Goal: Communication & Community: Share content

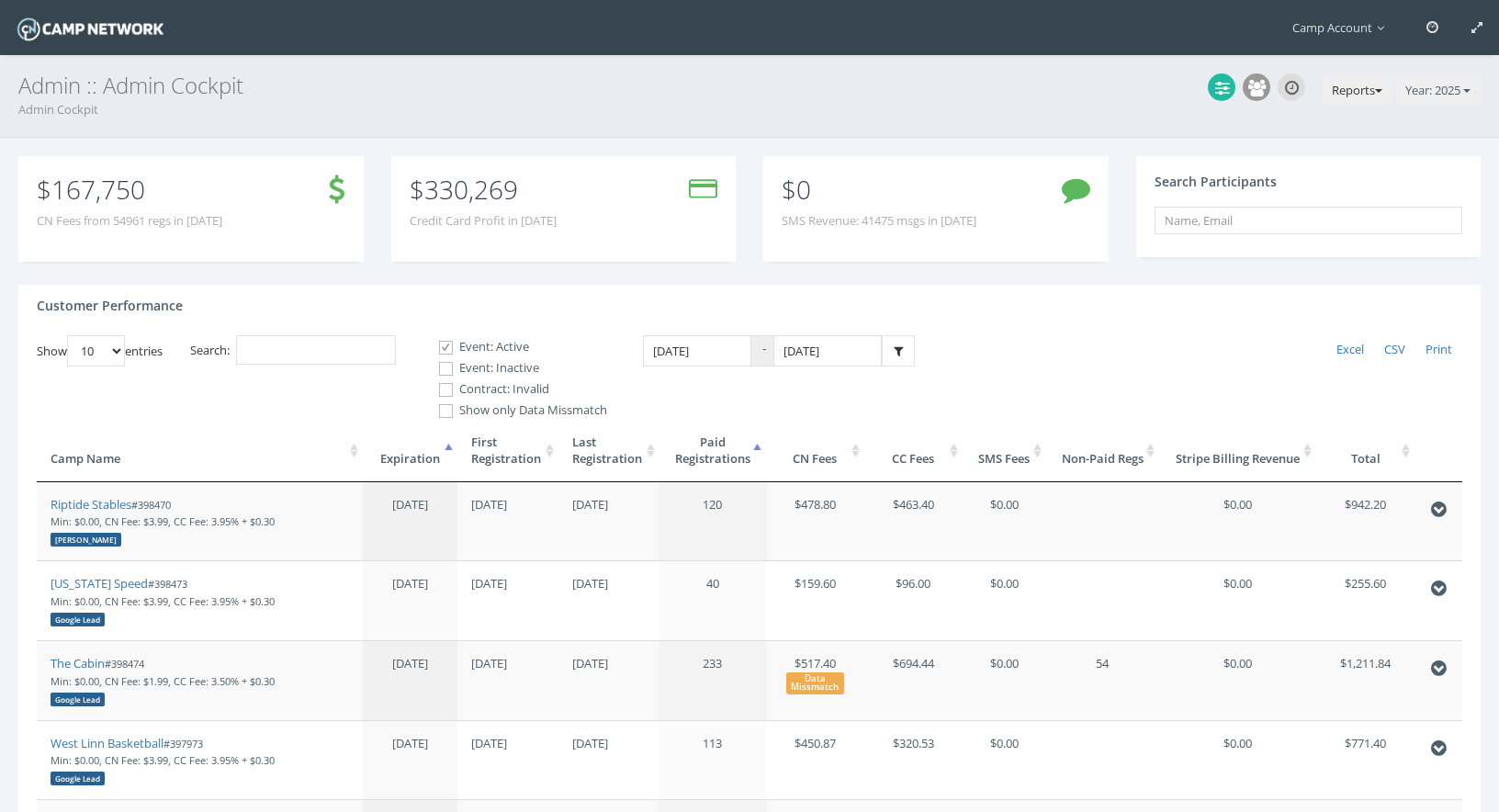
click at [1349, 84] on button "Reports" at bounding box center [1357, 91] width 71 height 29
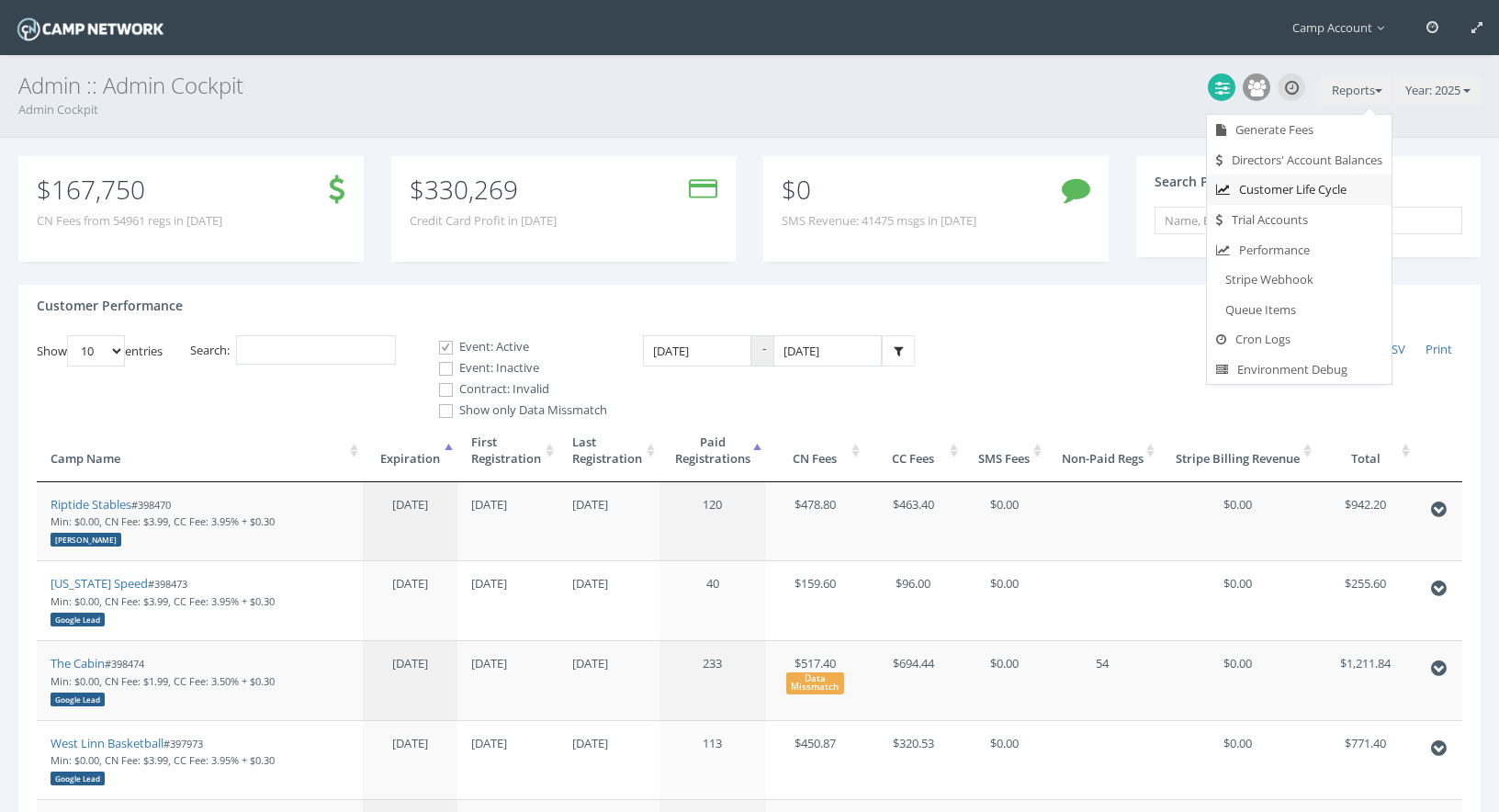
click at [1305, 202] on link "Customer Life Cycle" at bounding box center [1299, 190] width 184 height 30
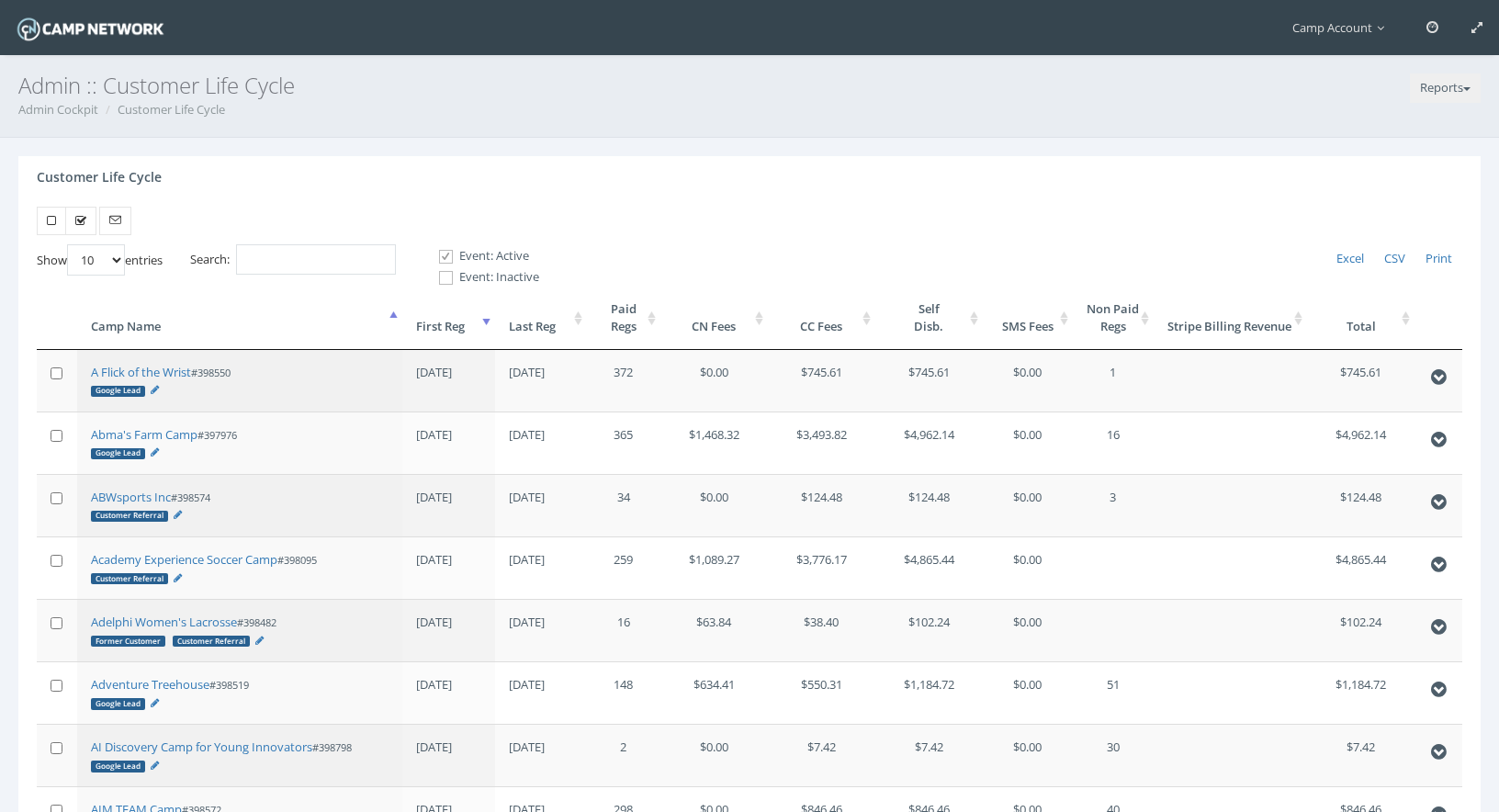
click at [470, 321] on th "First Reg" at bounding box center [447, 318] width 92 height 62
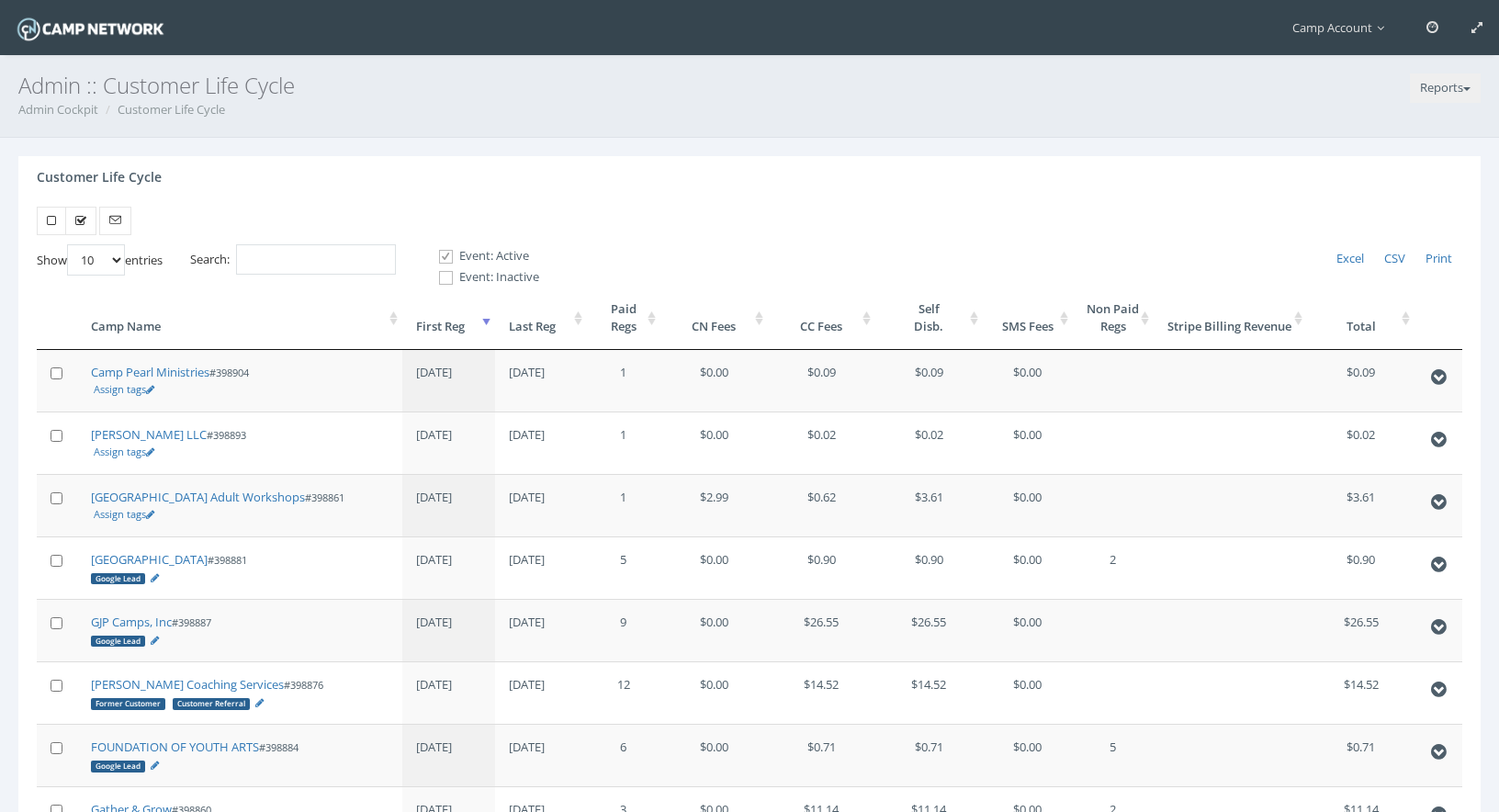
click at [124, 261] on select "10 25 50 100" at bounding box center [96, 259] width 58 height 31
select select "100"
click at [70, 244] on select "10 25 50 100" at bounding box center [96, 259] width 58 height 31
click at [354, 253] on input "Search:" at bounding box center [316, 259] width 160 height 30
paste input "398902"
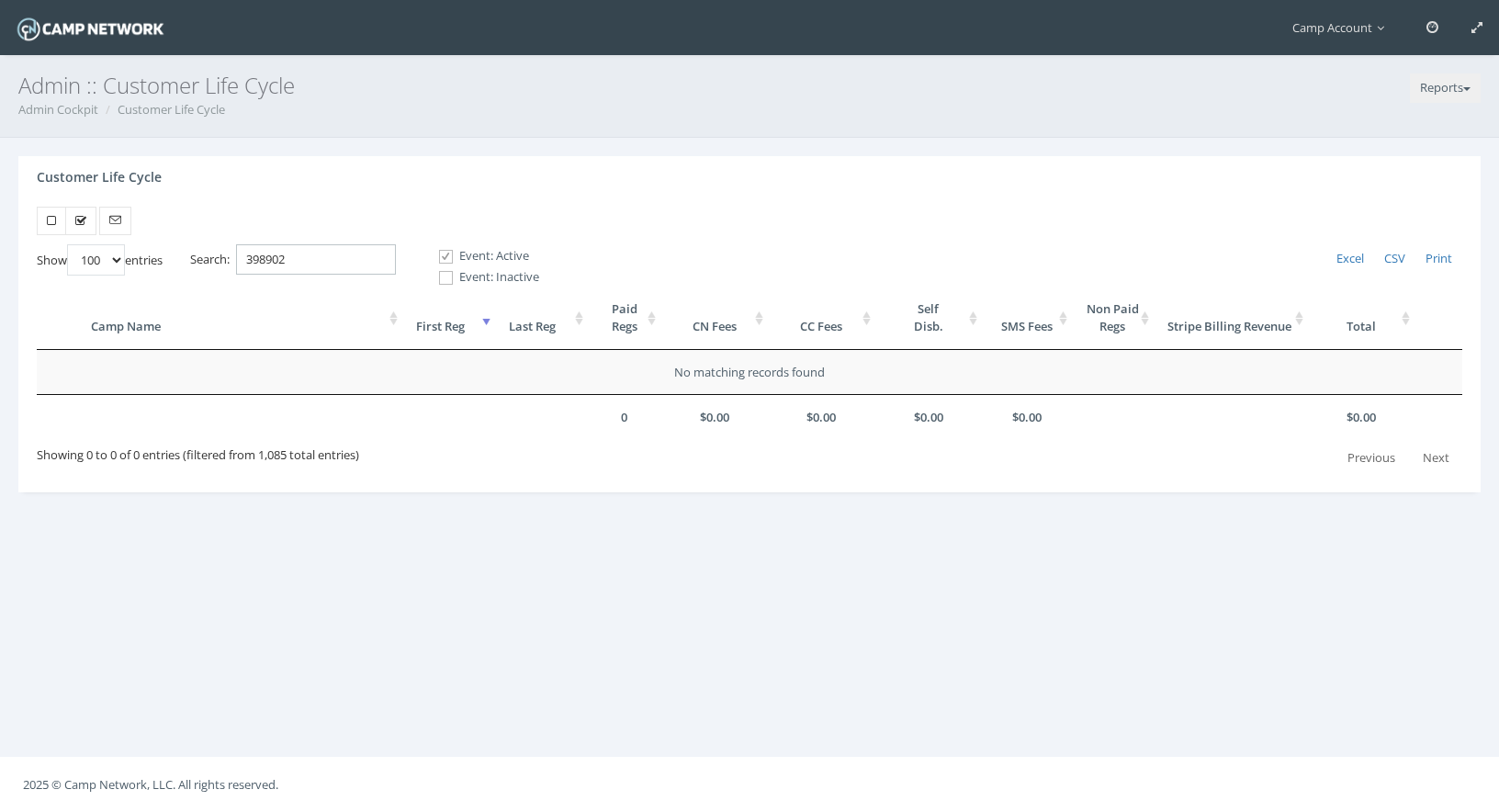
type input "398902"
click at [461, 278] on label "Event: Inactive" at bounding box center [481, 277] width 115 height 18
click at [444, 278] on input "Event: Inactive" at bounding box center [436, 278] width 17 height 17
checkbox input "true"
click at [1422, 24] on link at bounding box center [1433, 27] width 45 height 55
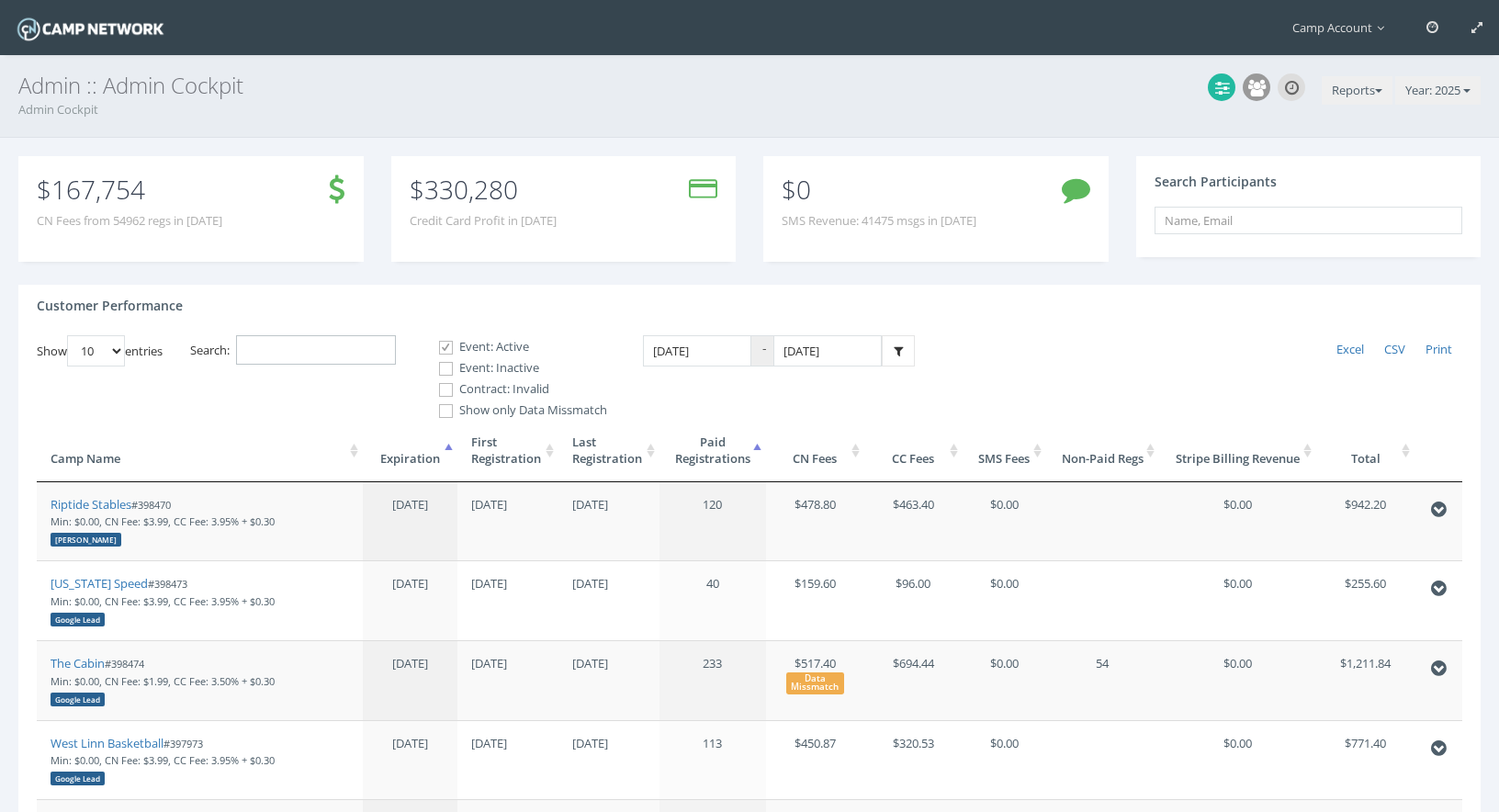
click at [355, 340] on input "Search:" at bounding box center [316, 351] width 160 height 30
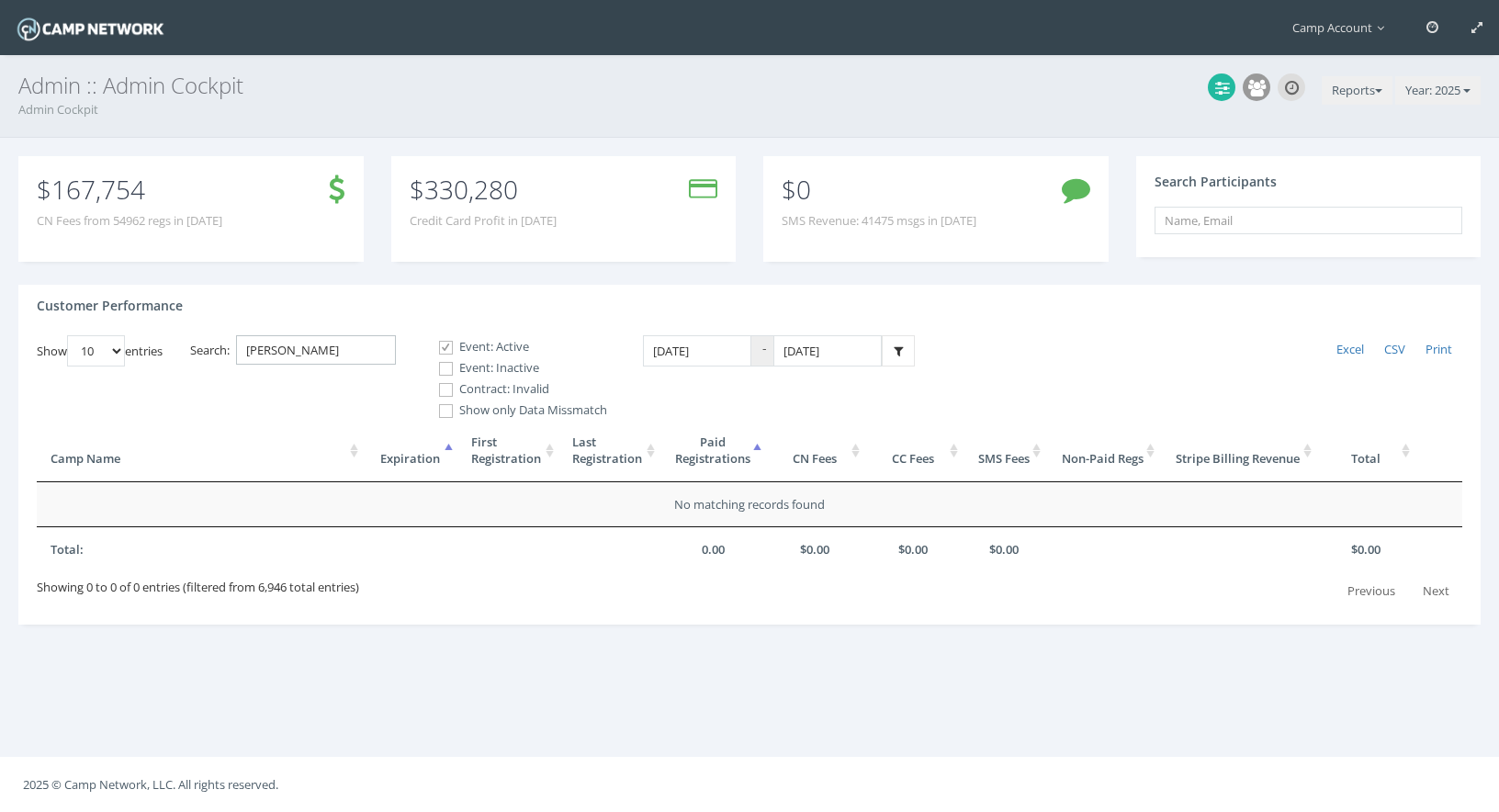
type input "nathan"
click at [485, 365] on label "Event: Inactive" at bounding box center [515, 368] width 183 height 18
click at [444, 365] on input "Event: Inactive" at bounding box center [436, 369] width 17 height 17
checkbox input "true"
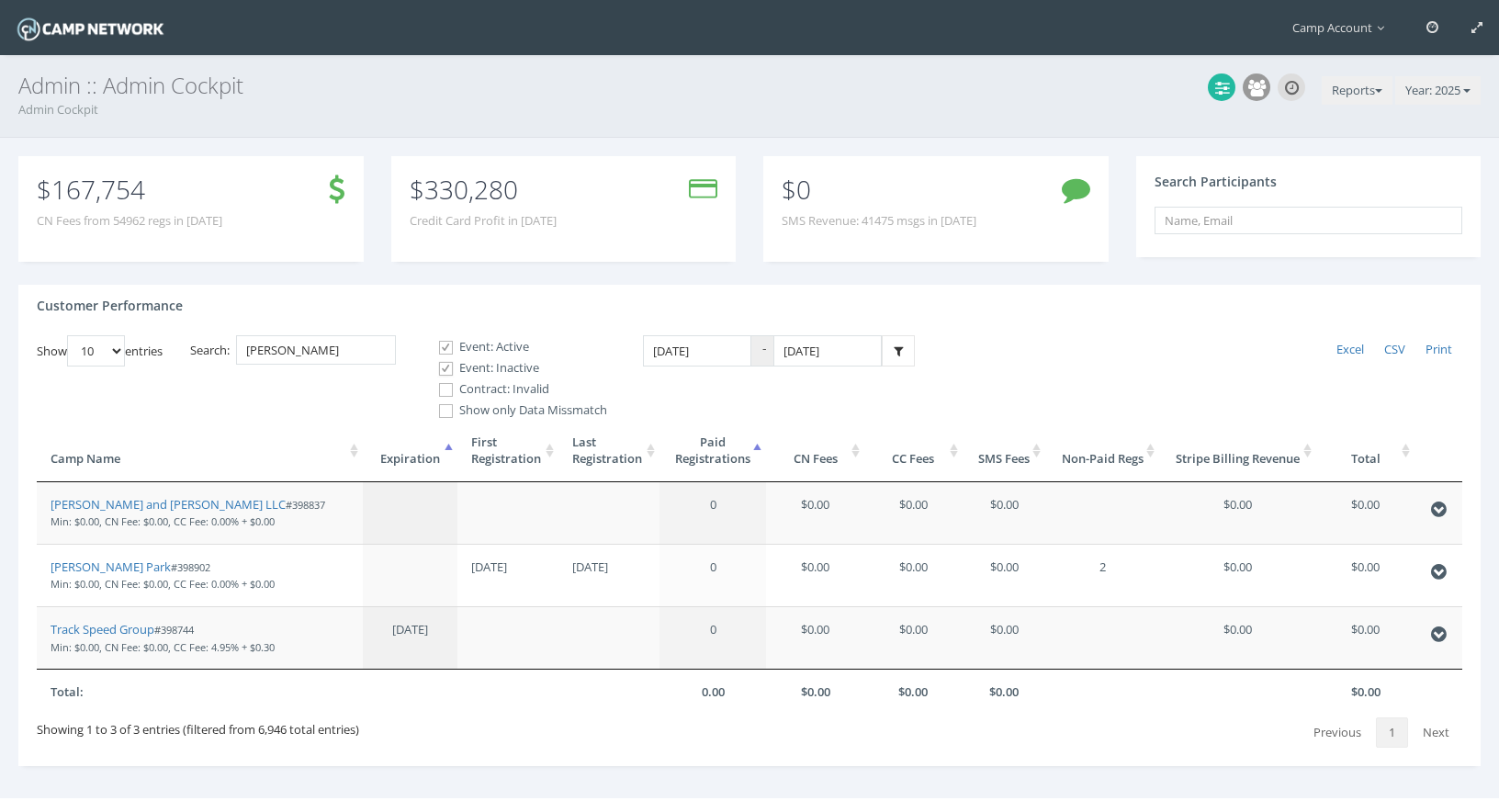
click at [481, 388] on label "Contract: Invalid" at bounding box center [515, 389] width 183 height 18
click at [444, 388] on input "Contract: Invalid" at bounding box center [436, 389] width 17 height 17
checkbox input "true"
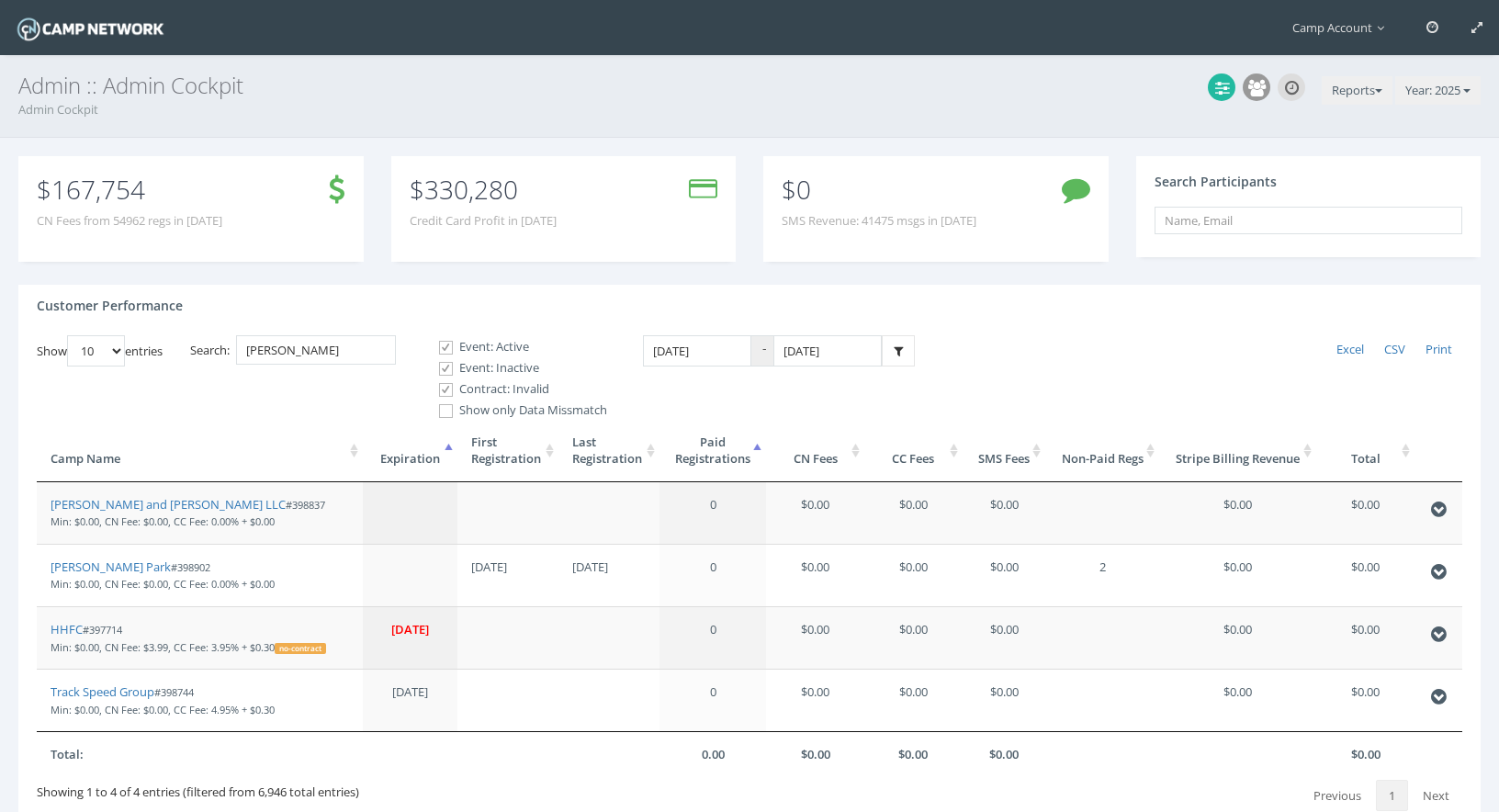
drag, startPoint x: 162, startPoint y: 563, endPoint x: 179, endPoint y: 24, distance: 539.3
click at [0, 0] on main "Camp Account My Profile My Events My Team" at bounding box center [749, 458] width 1499 height 917
drag, startPoint x: 306, startPoint y: 352, endPoint x: 185, endPoint y: 327, distance: 123.6
click at [186, 338] on div "Show 10 25 50 100 entries Excel CSV Print Search: nathan Event: Active Event: I…" at bounding box center [750, 573] width 1426 height 475
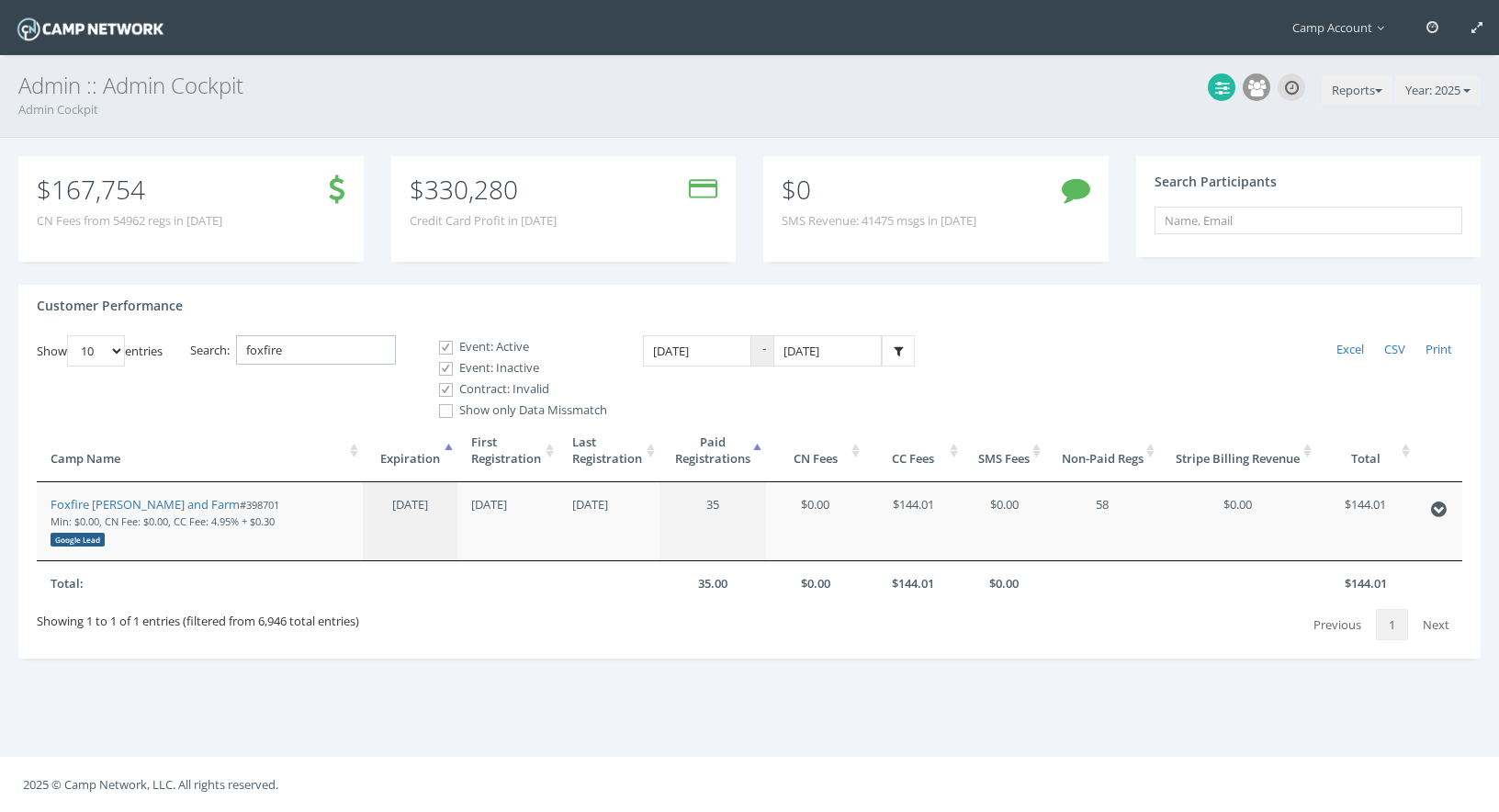
type input "foxfire"
click at [145, 510] on link "Foxfire Woods and Farm" at bounding box center [145, 504] width 189 height 16
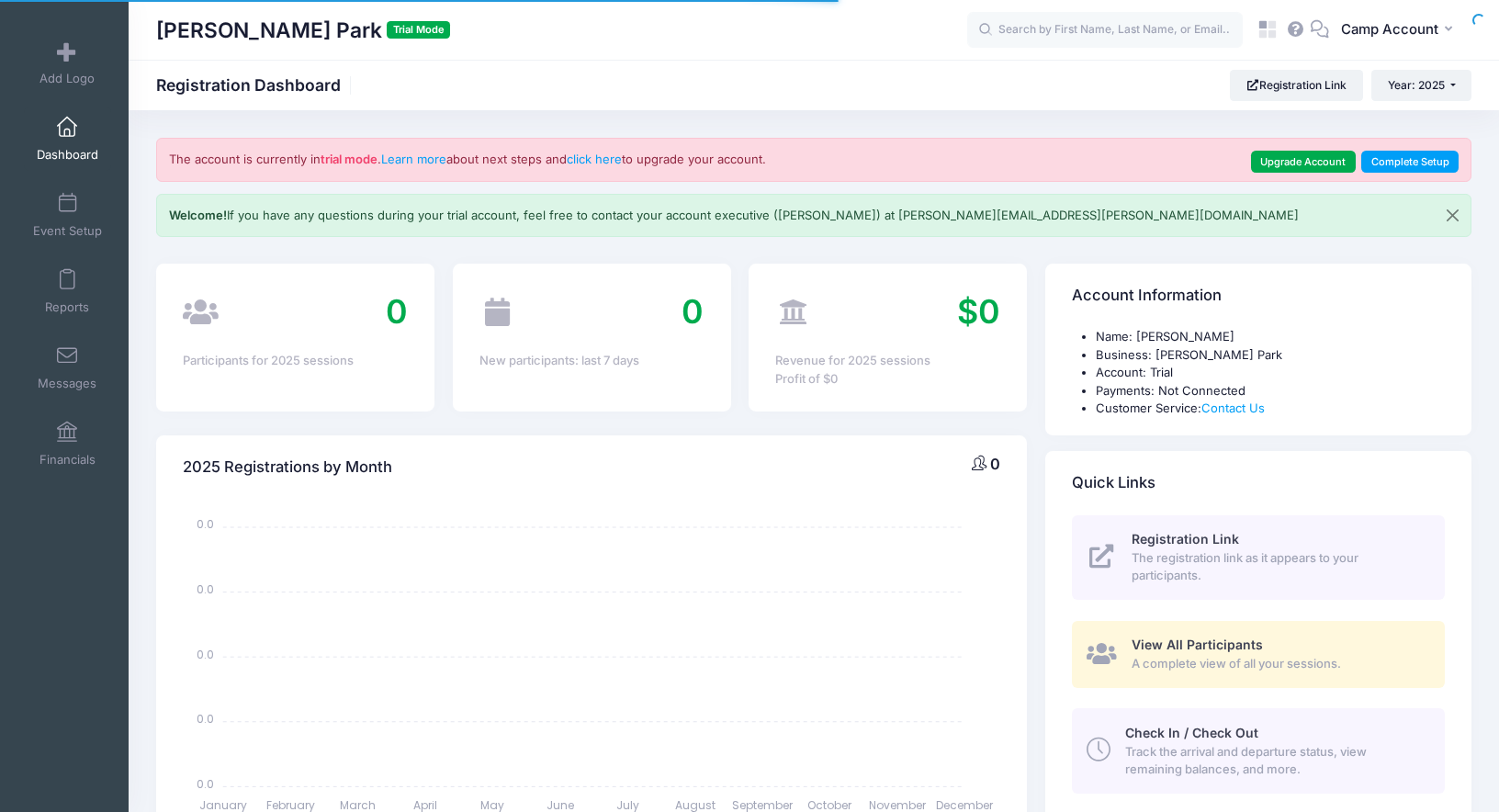
select select
click at [1410, 43] on button "CA Camp Account" at bounding box center [1401, 30] width 143 height 43
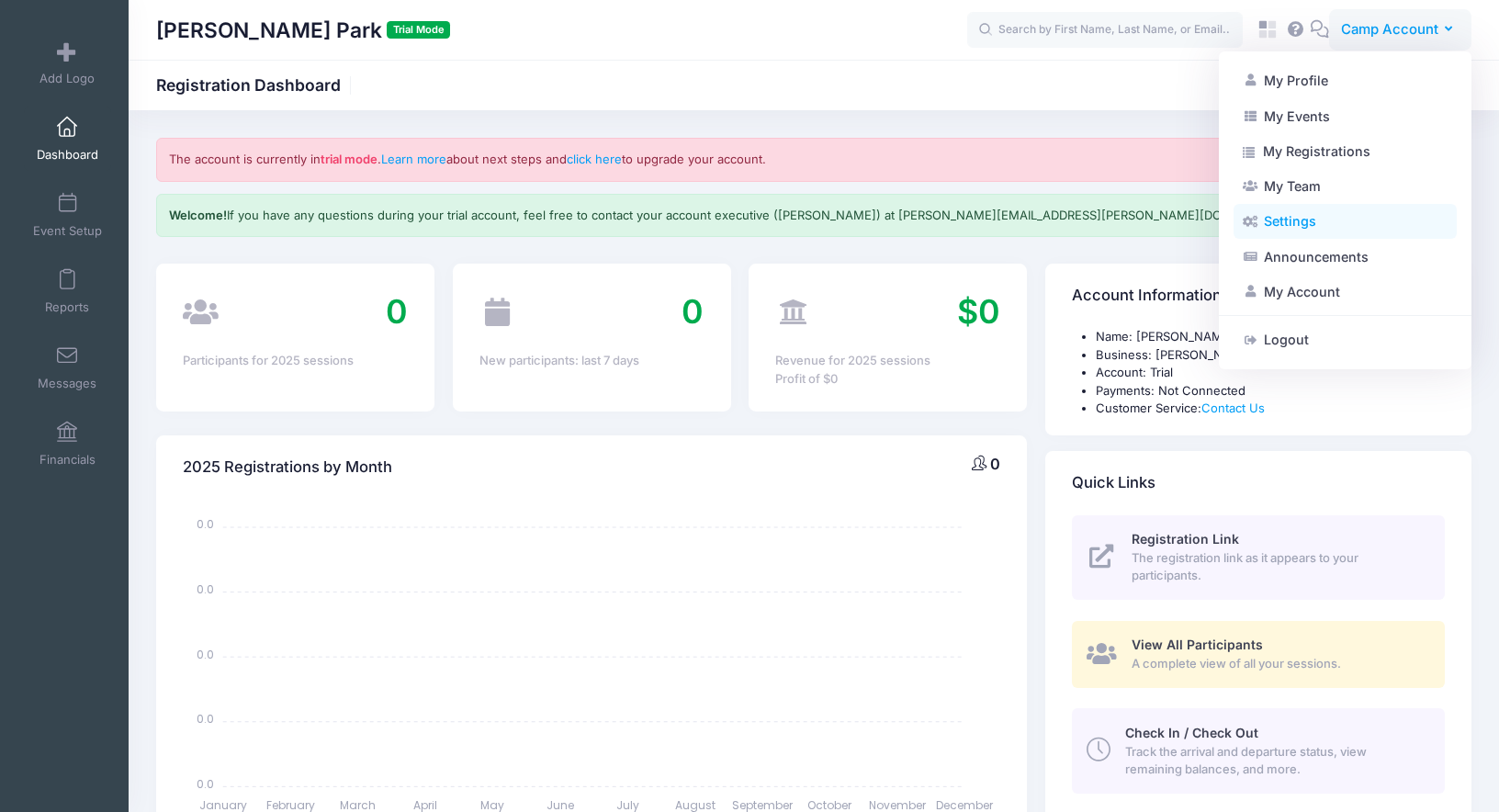
click at [1293, 233] on link "Settings" at bounding box center [1346, 221] width 223 height 35
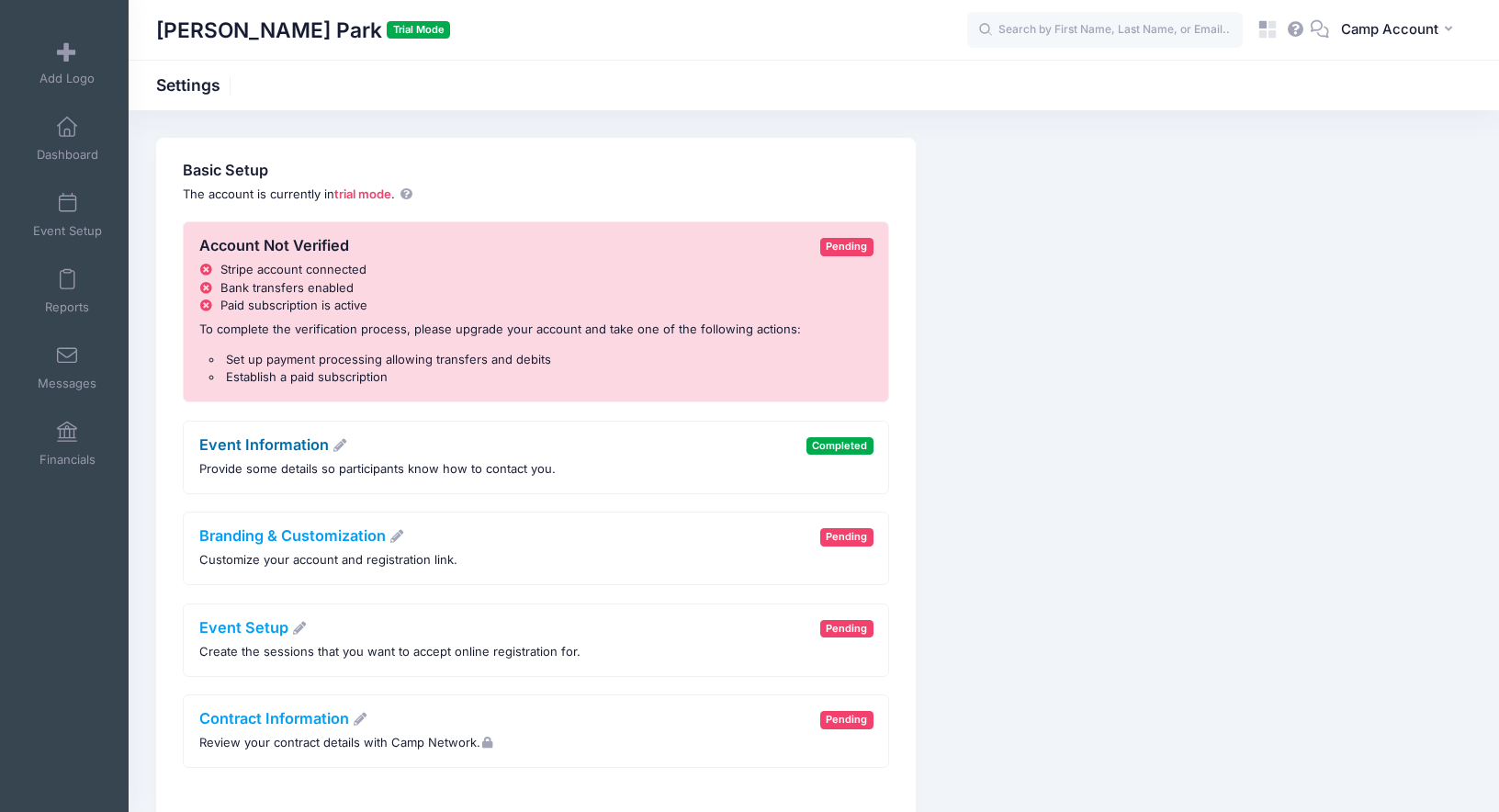
click at [290, 439] on link "Event Information" at bounding box center [273, 443] width 148 height 18
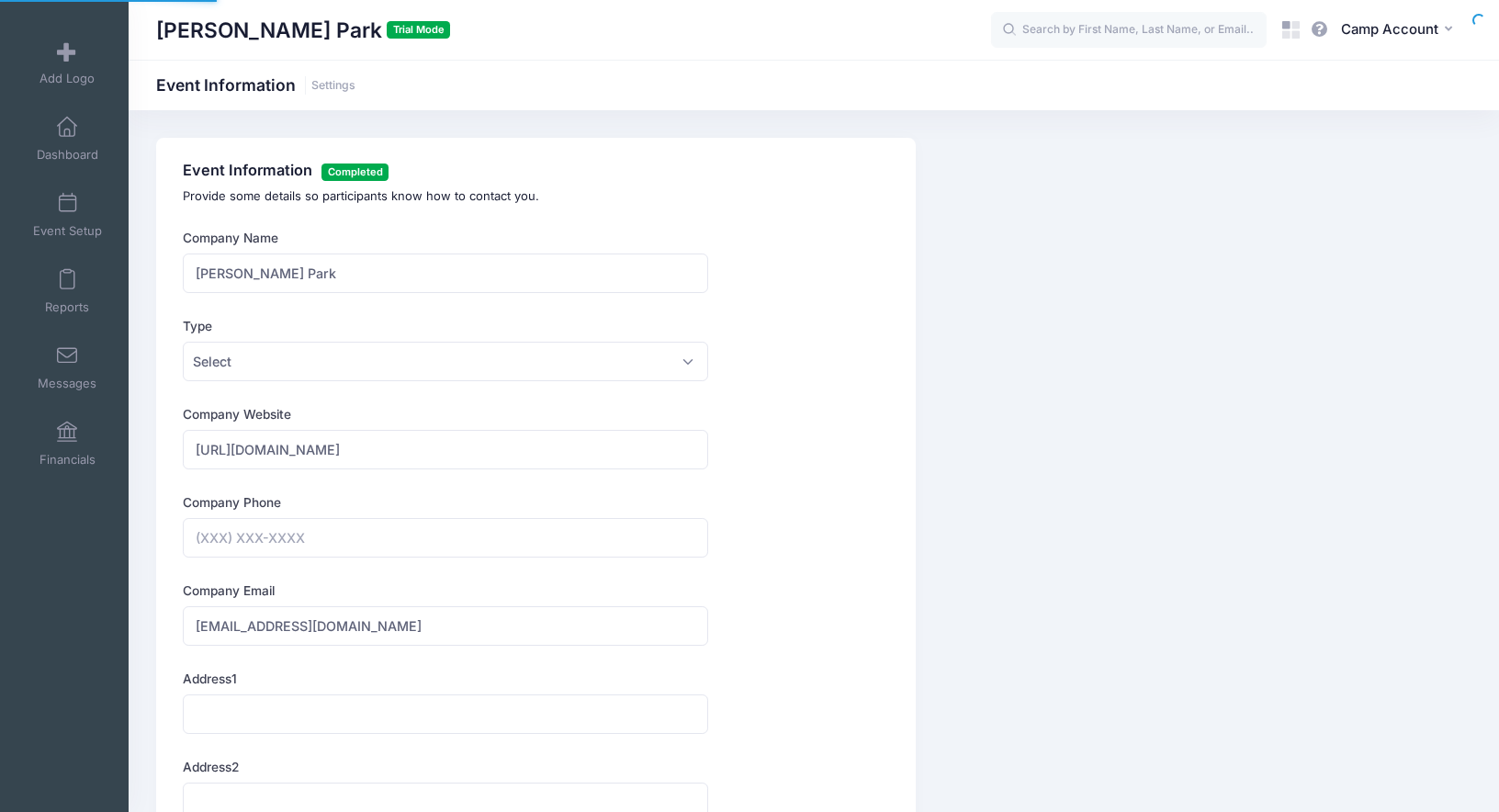
type input "(941) 358-7275"
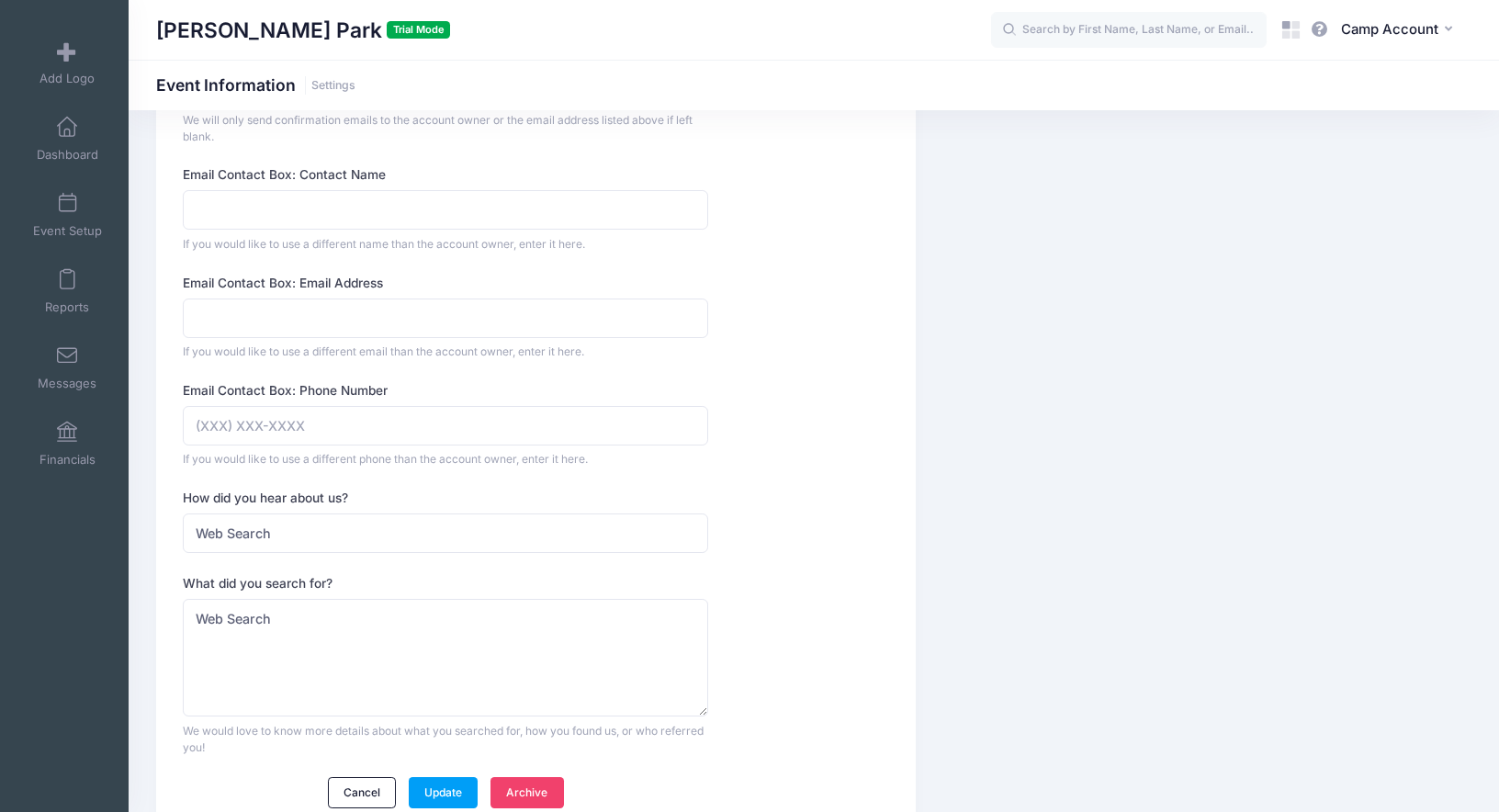
scroll to position [1716, 0]
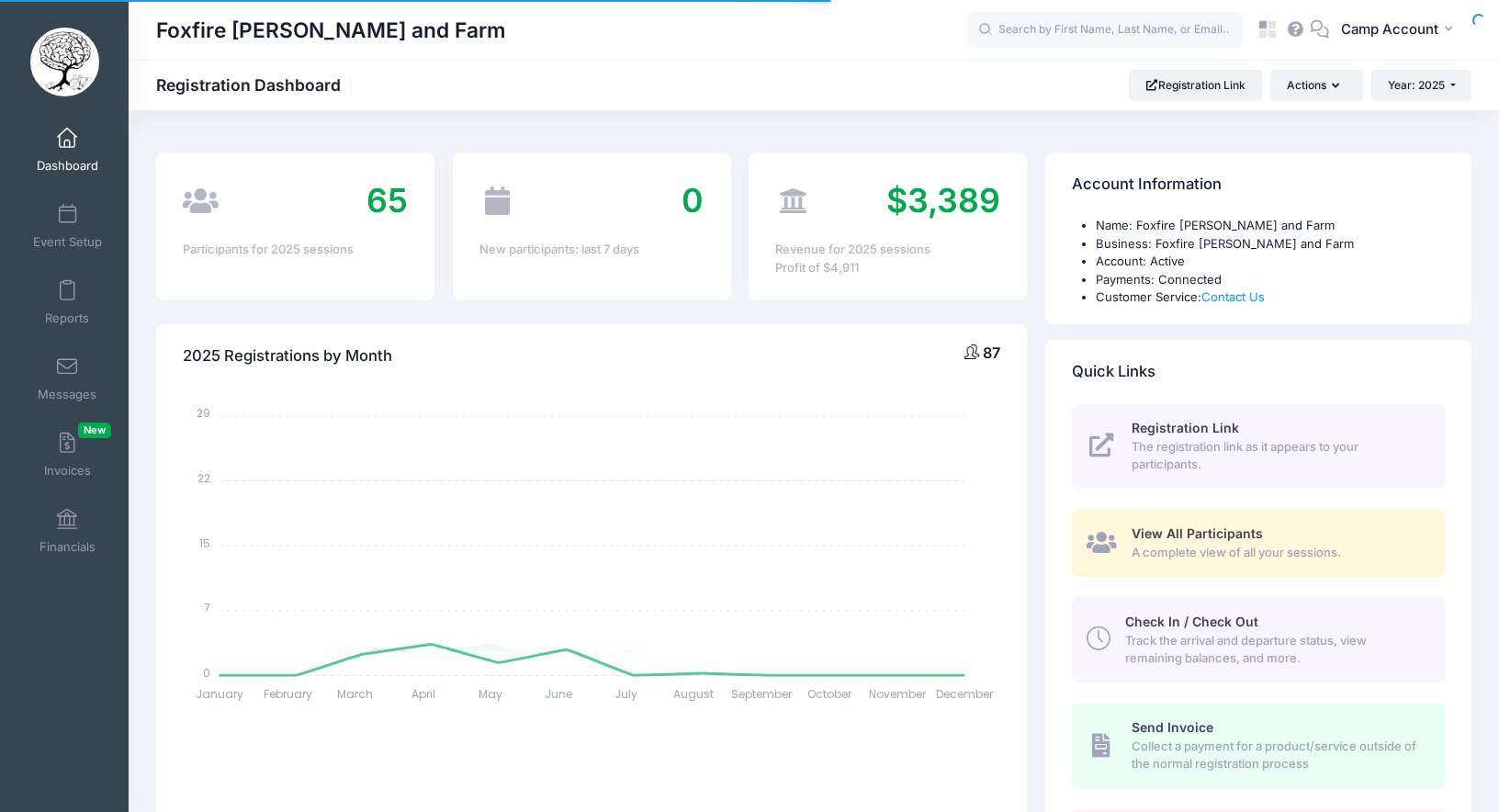
select select
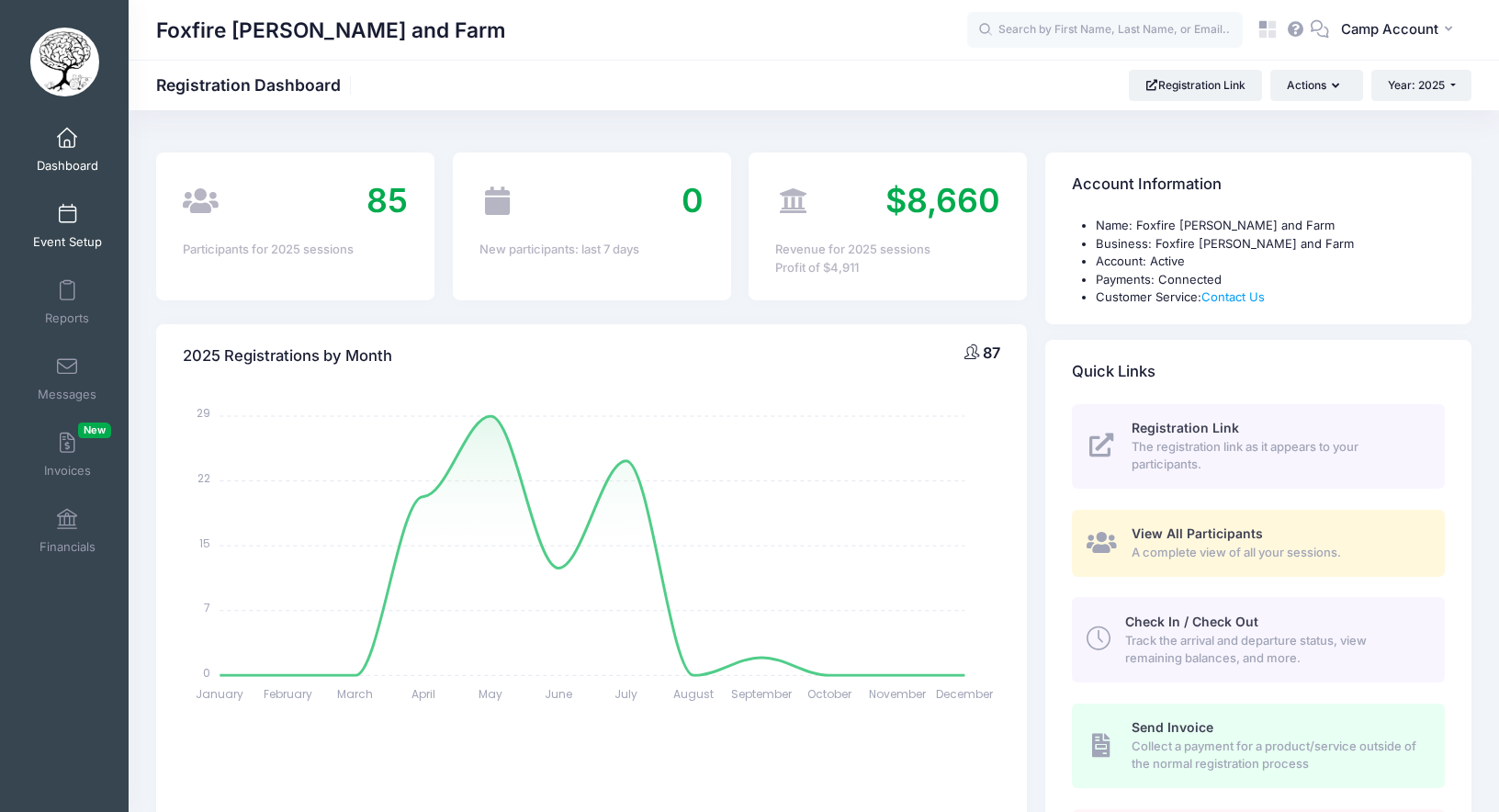
click at [78, 235] on span "Event Setup" at bounding box center [67, 242] width 69 height 16
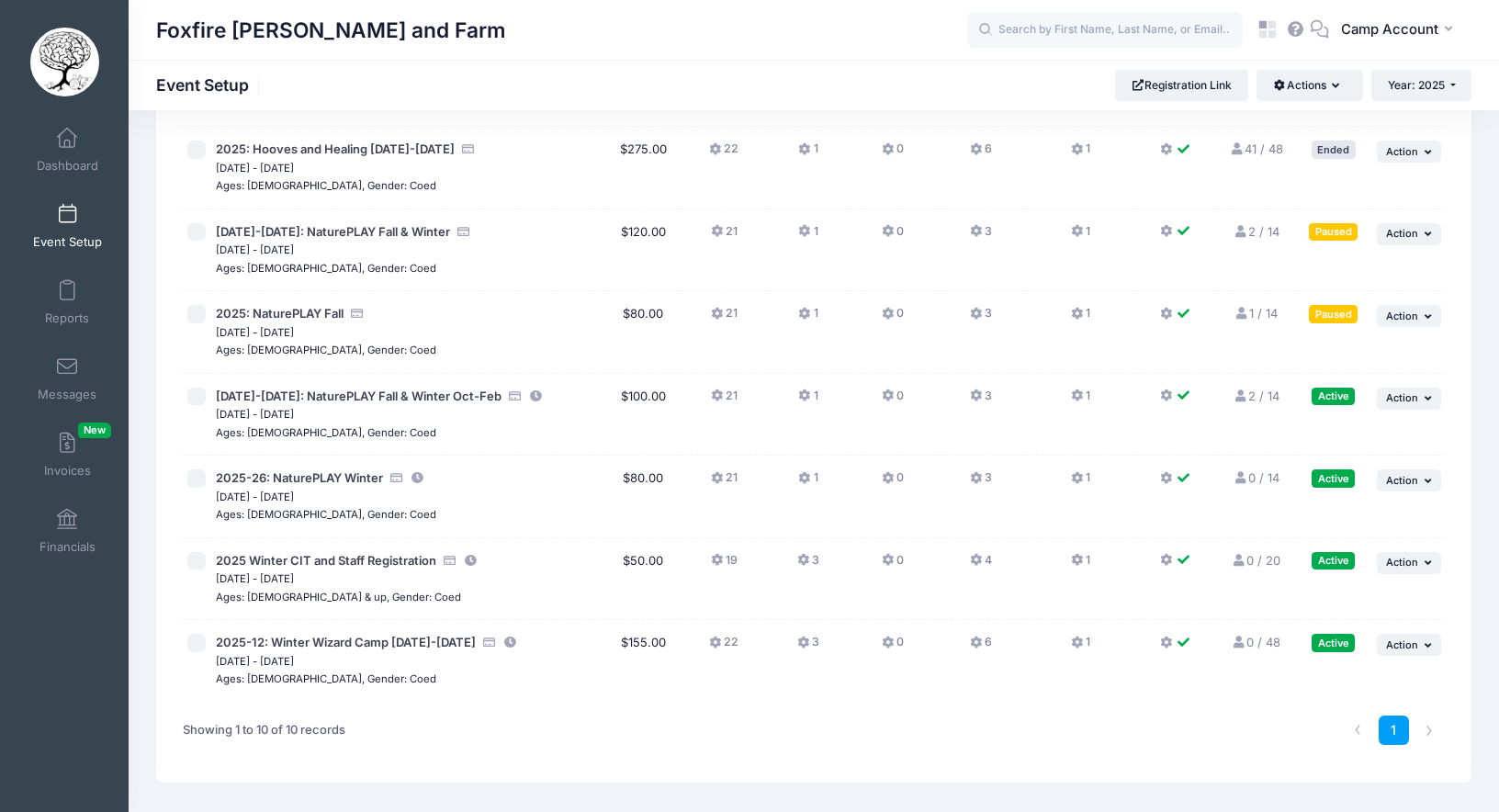
scroll to position [417, 0]
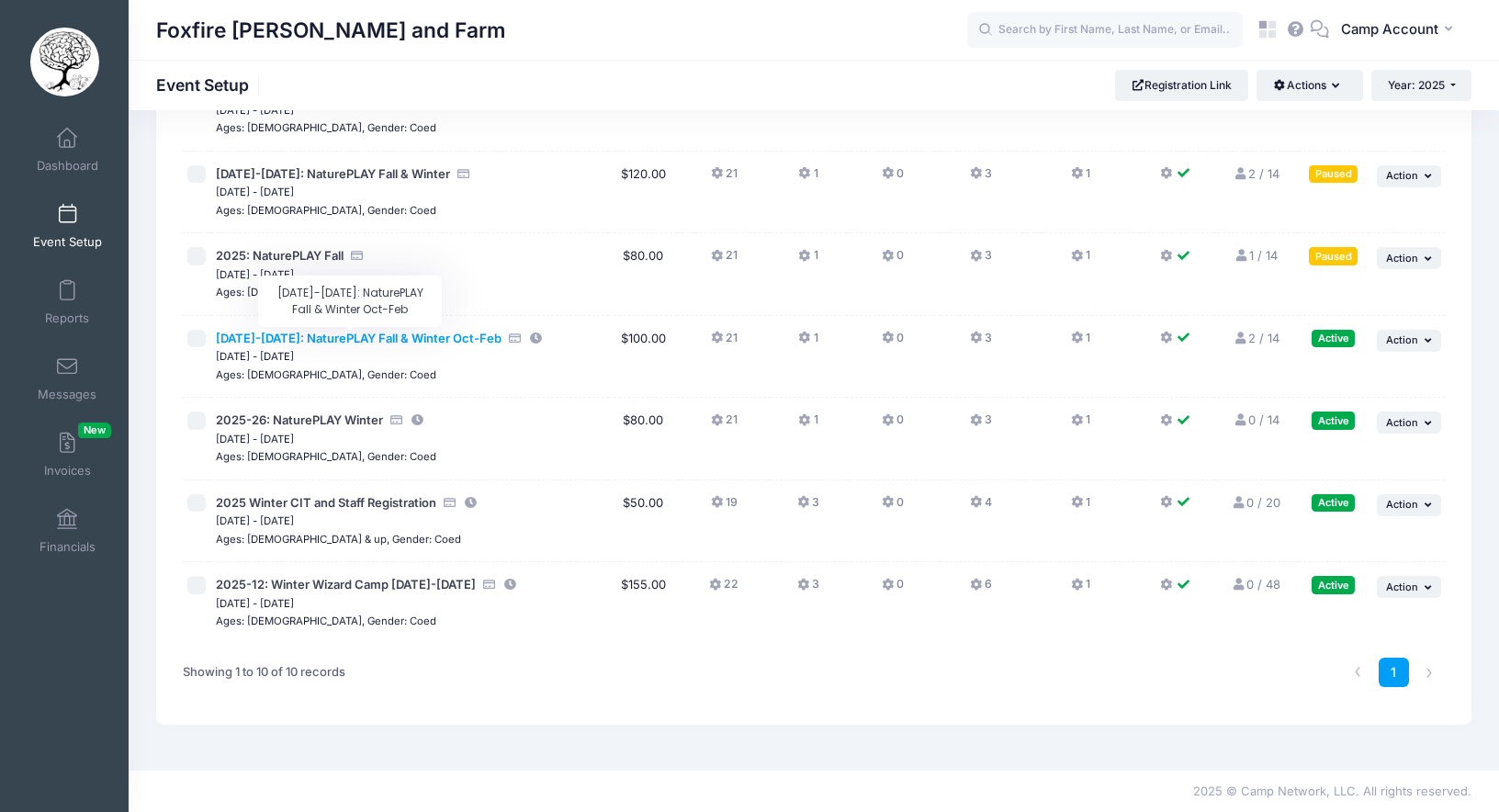
click at [376, 337] on span "2025-2026: NaturePLAY Fall & Winter Oct-Feb" at bounding box center [358, 338] width 286 height 15
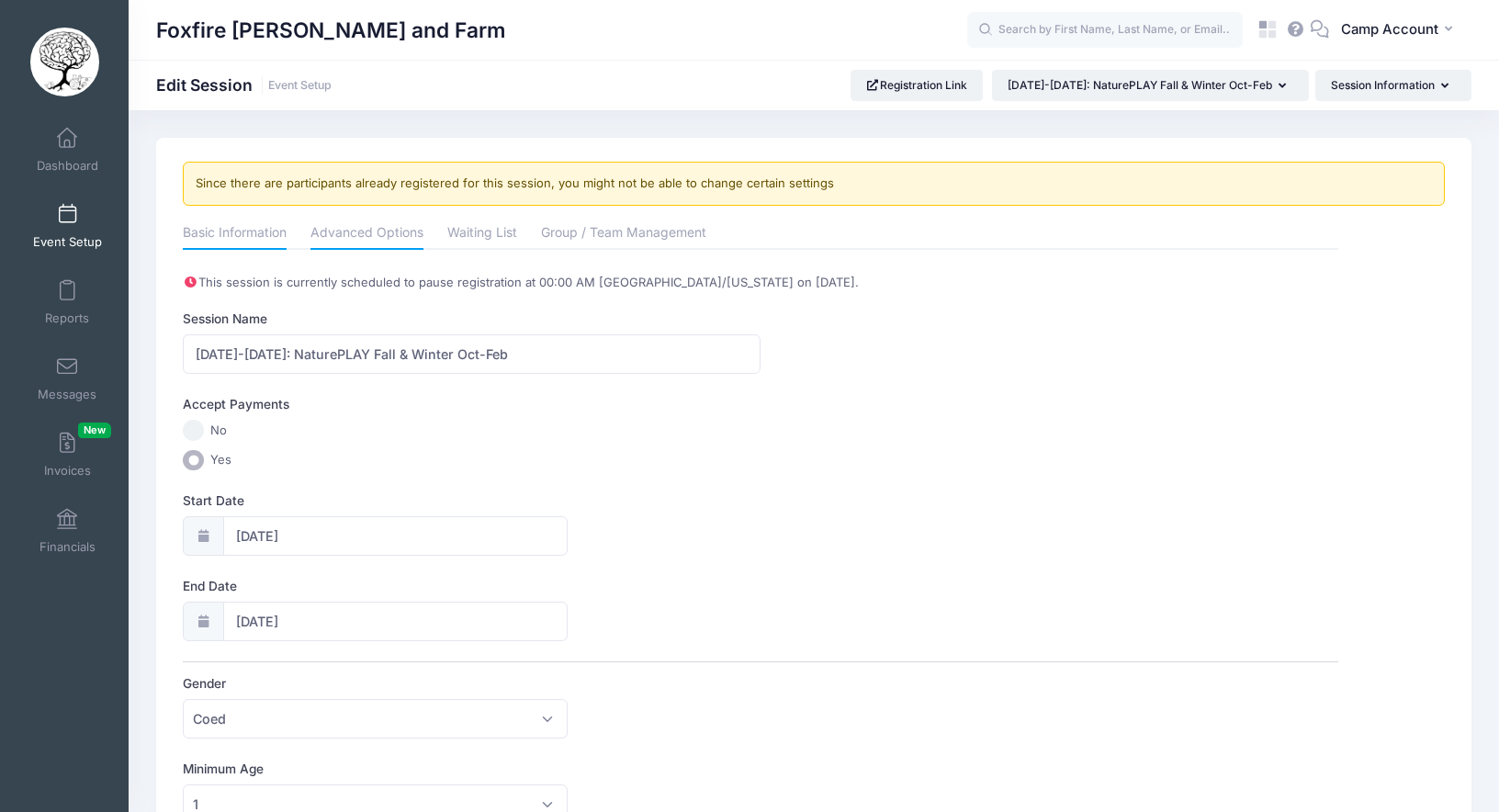
click at [420, 236] on link "Advanced Options" at bounding box center [366, 233] width 113 height 33
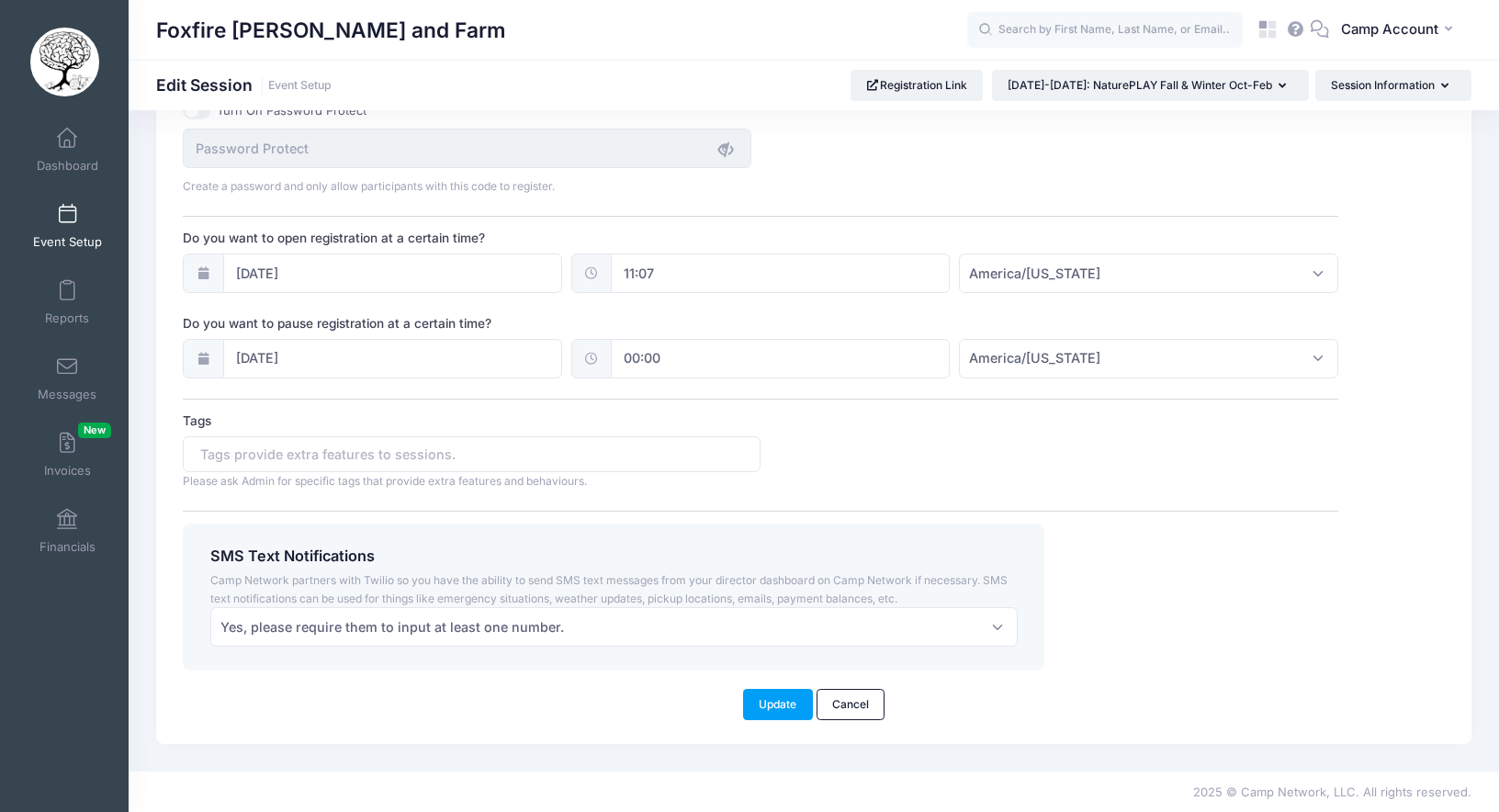
scroll to position [1332, 0]
click at [72, 154] on link "Dashboard" at bounding box center [67, 149] width 87 height 64
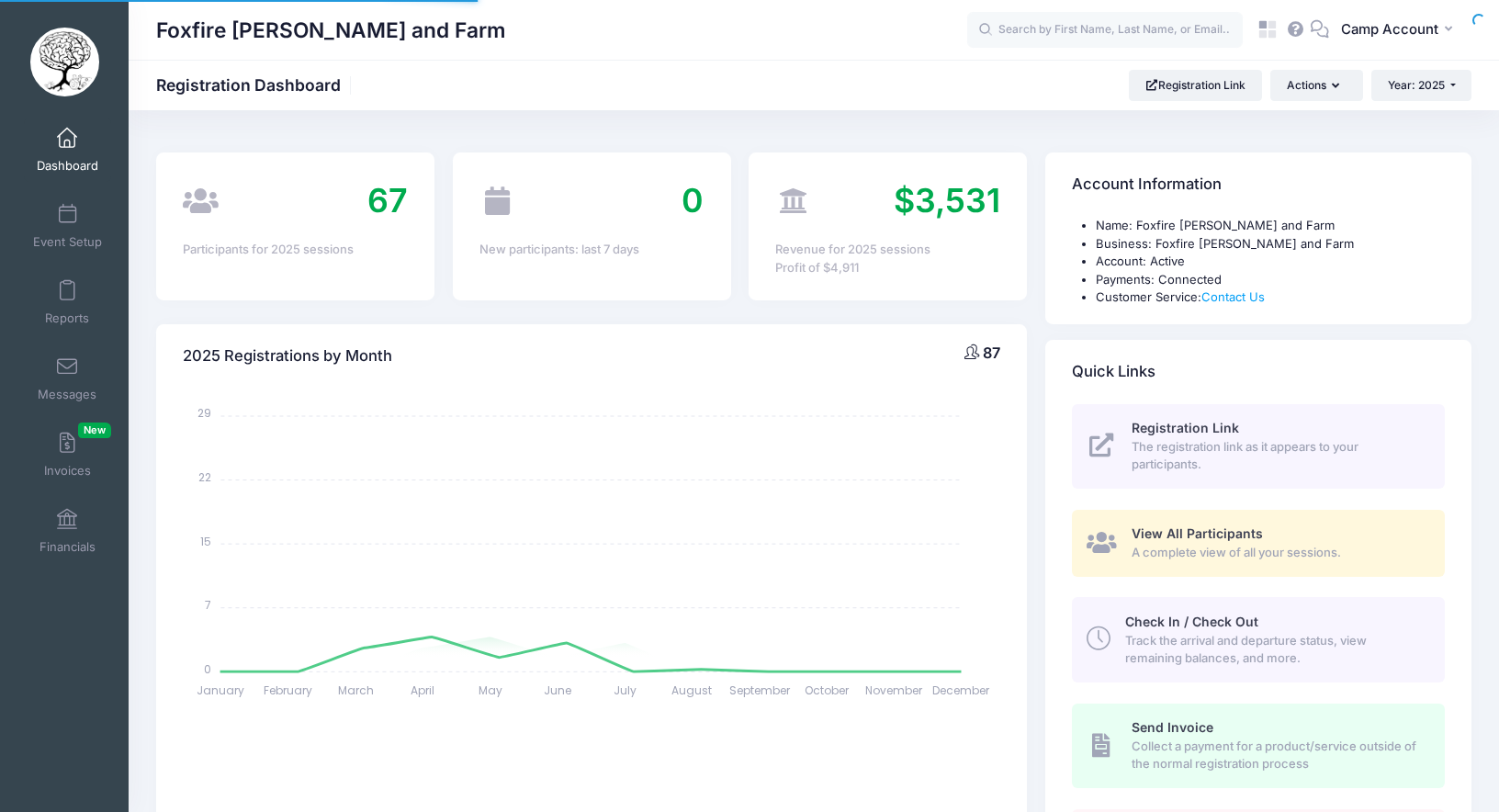
select select
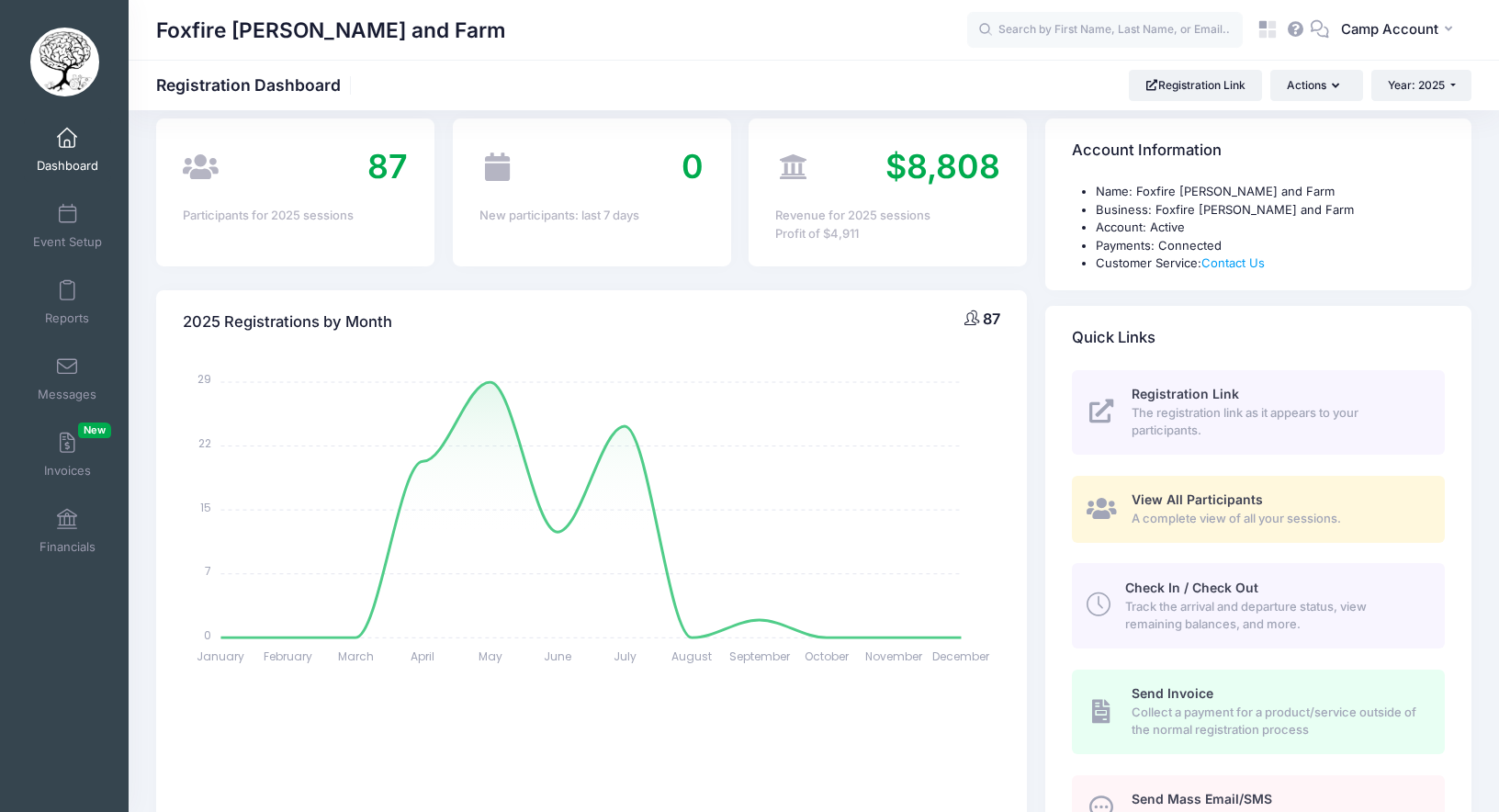
scroll to position [19, 0]
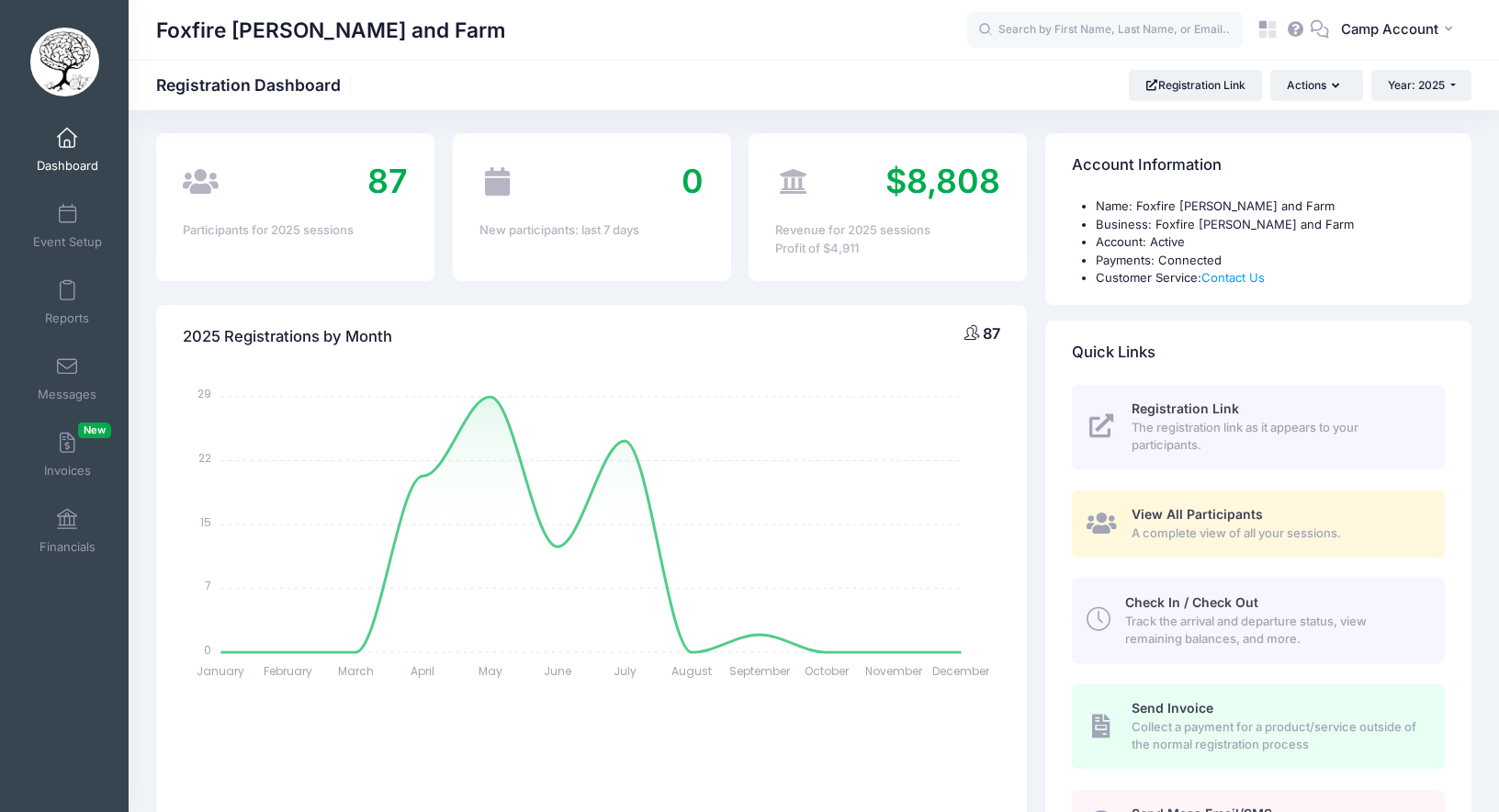
click at [1217, 519] on span "View All Participants" at bounding box center [1197, 513] width 131 height 16
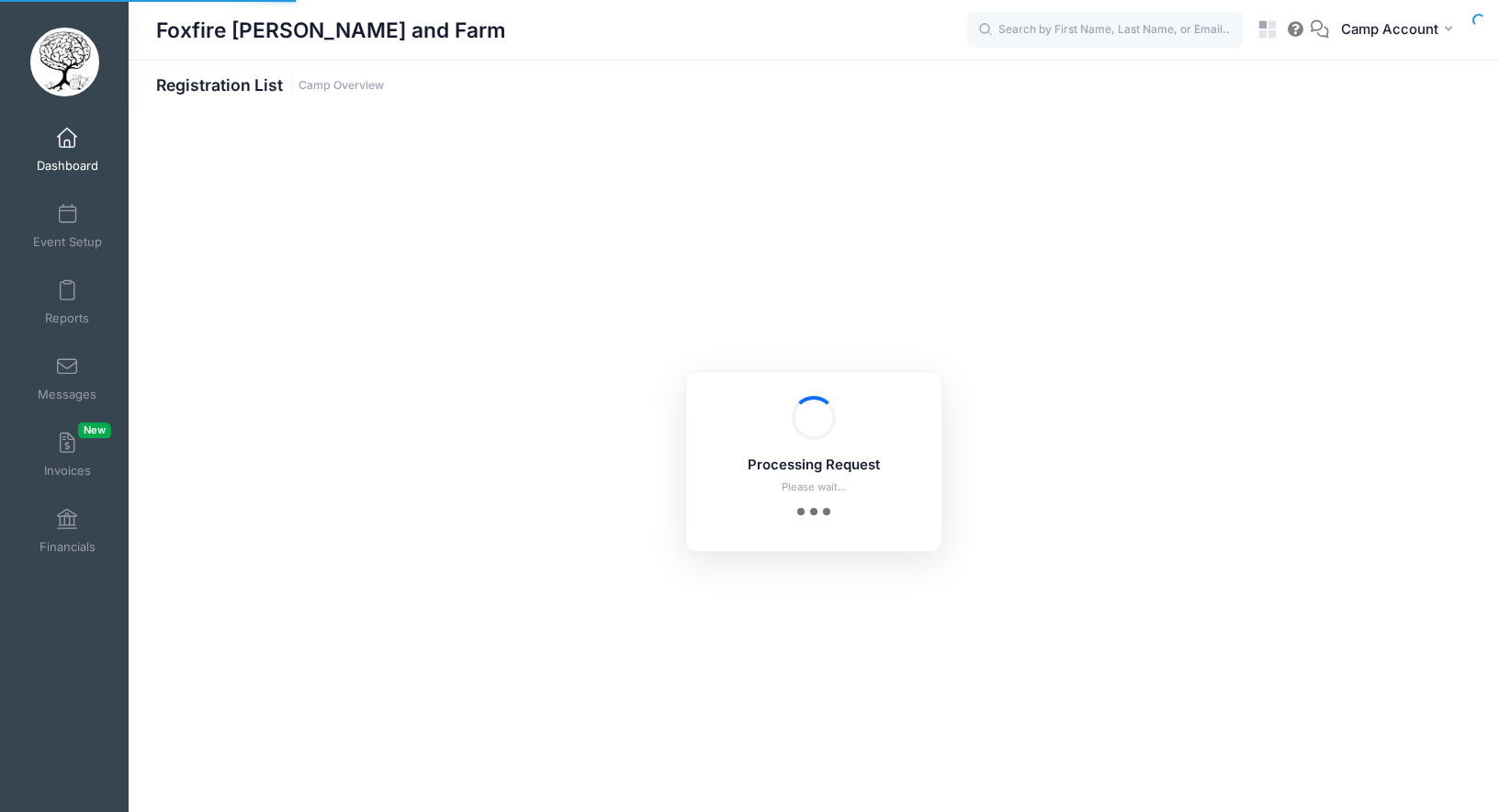
select select "10"
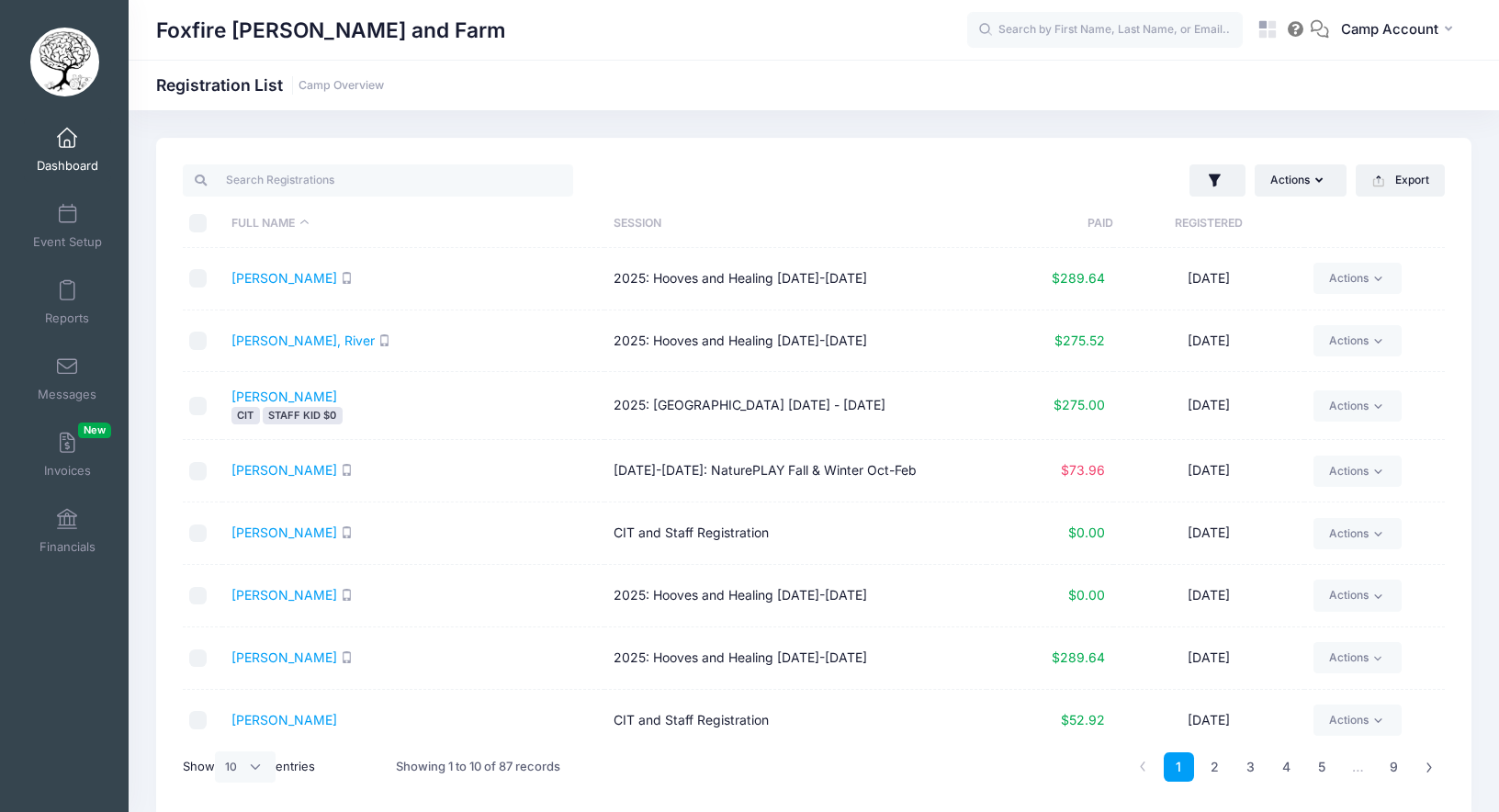
click at [58, 151] on link "Dashboard" at bounding box center [67, 149] width 87 height 64
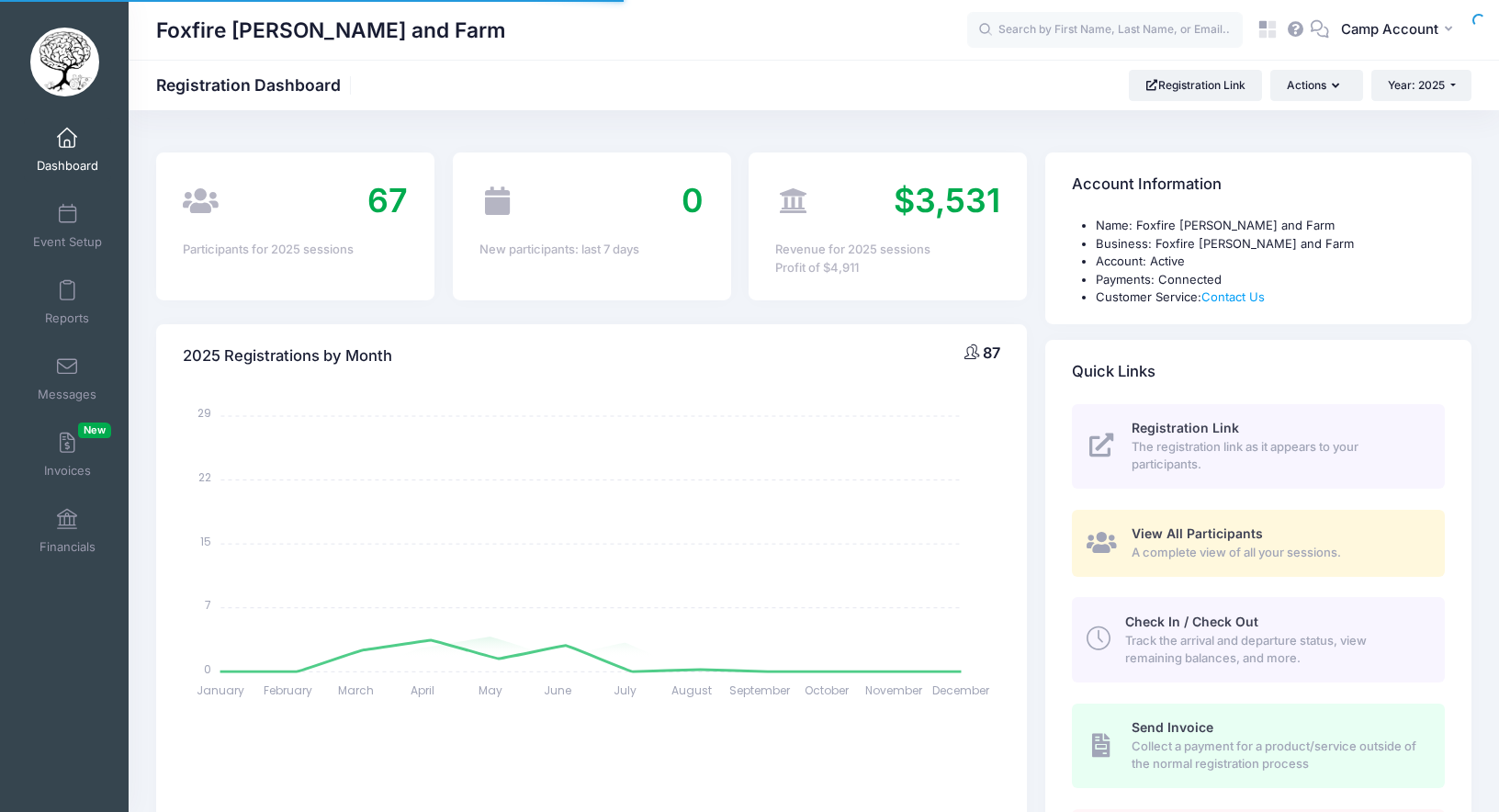
select select
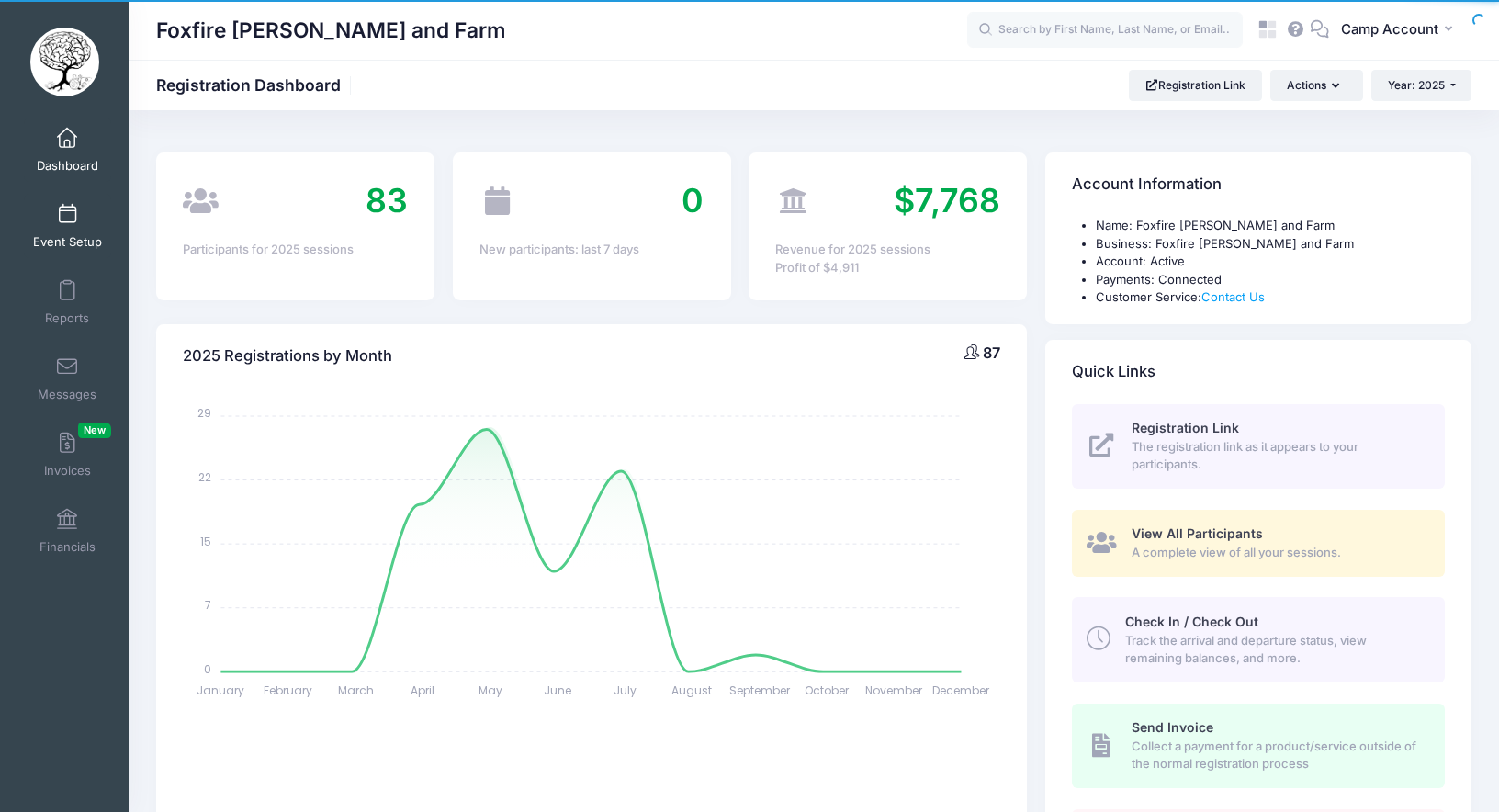
click at [61, 251] on link "Event Setup" at bounding box center [67, 226] width 87 height 64
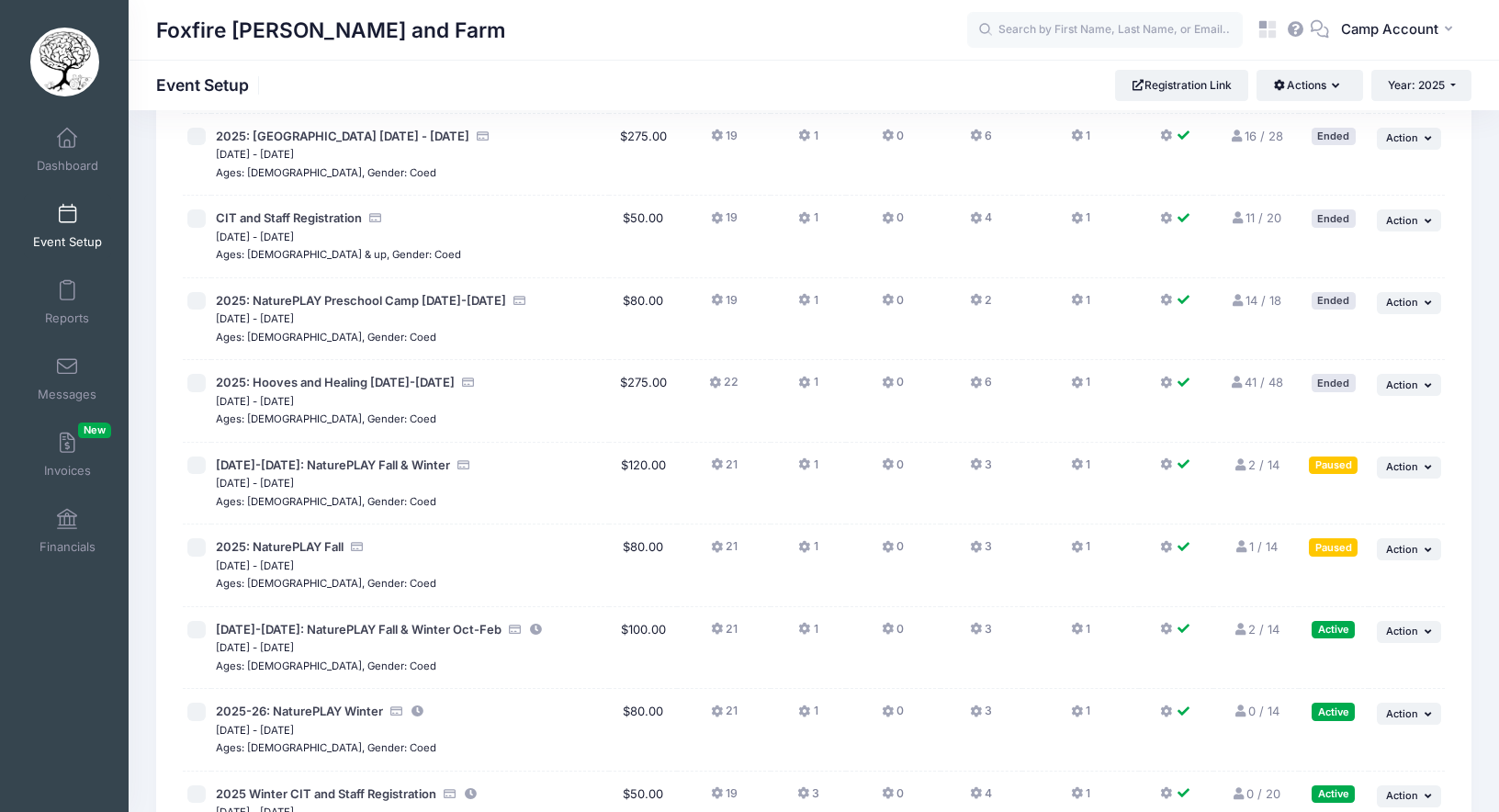
scroll to position [115, 0]
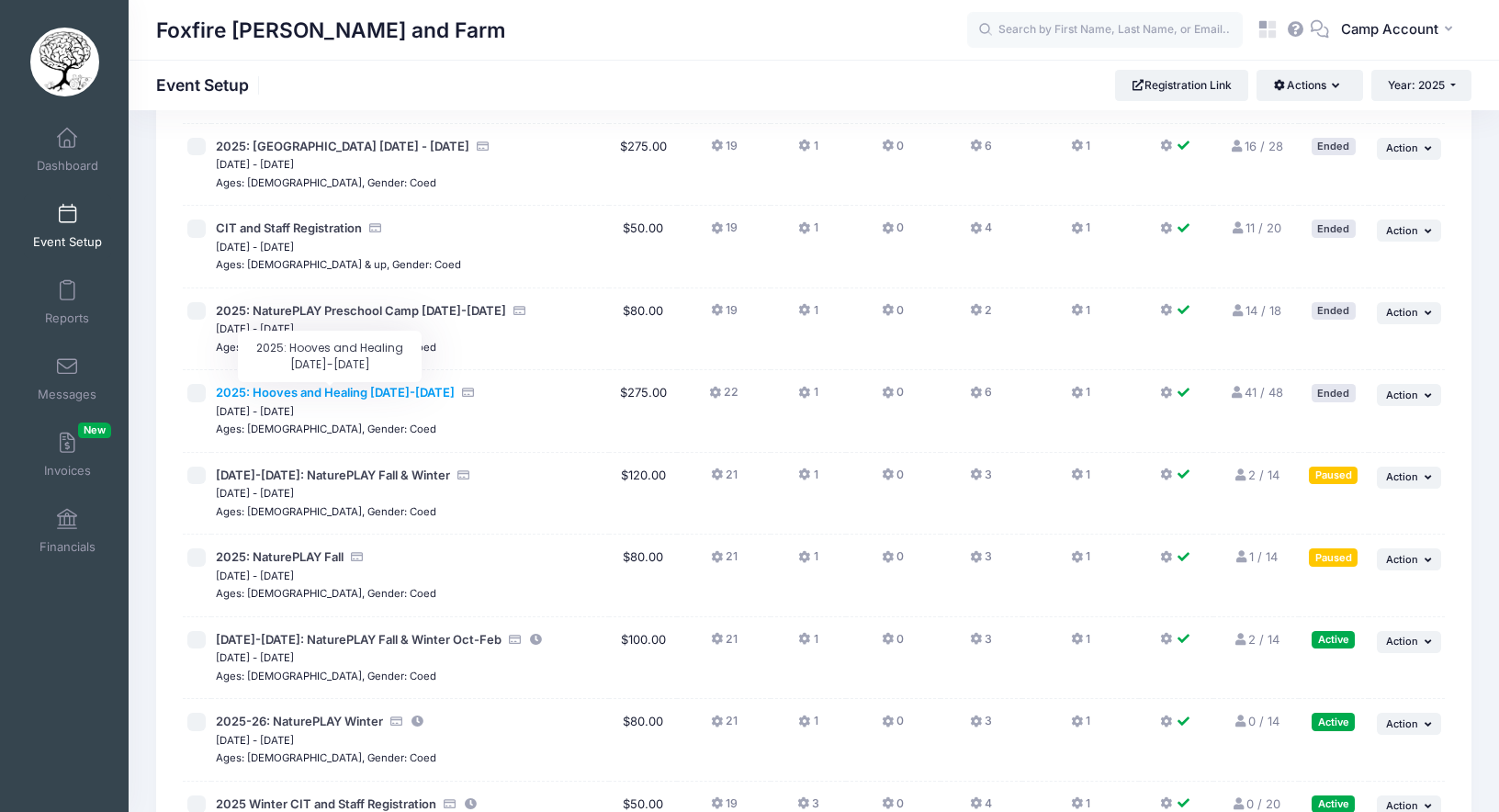
click at [403, 397] on span "2025: Hooves and Healing [DATE]-[DATE]" at bounding box center [335, 392] width 239 height 15
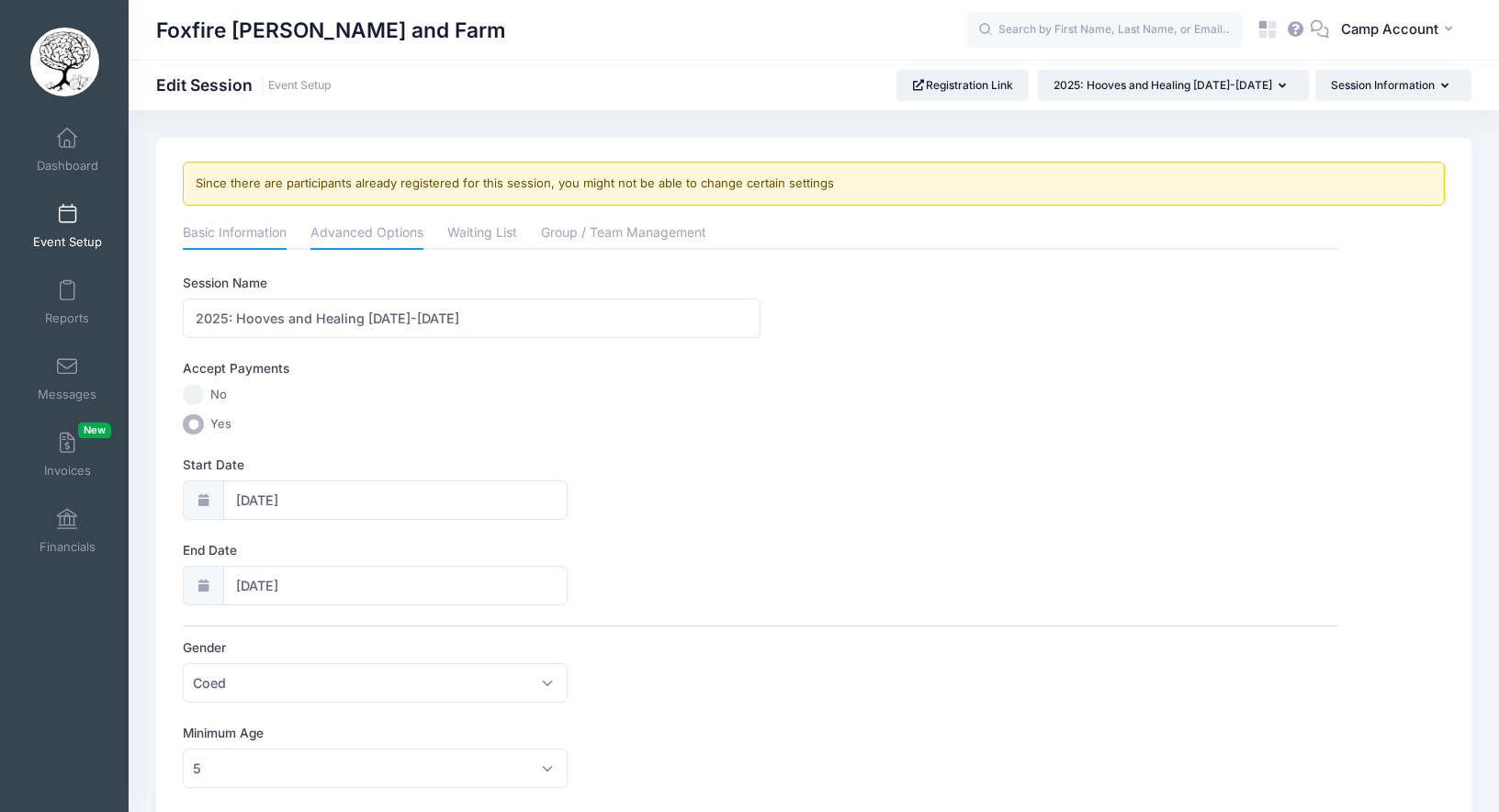
click at [384, 241] on link "Advanced Options" at bounding box center [366, 233] width 113 height 33
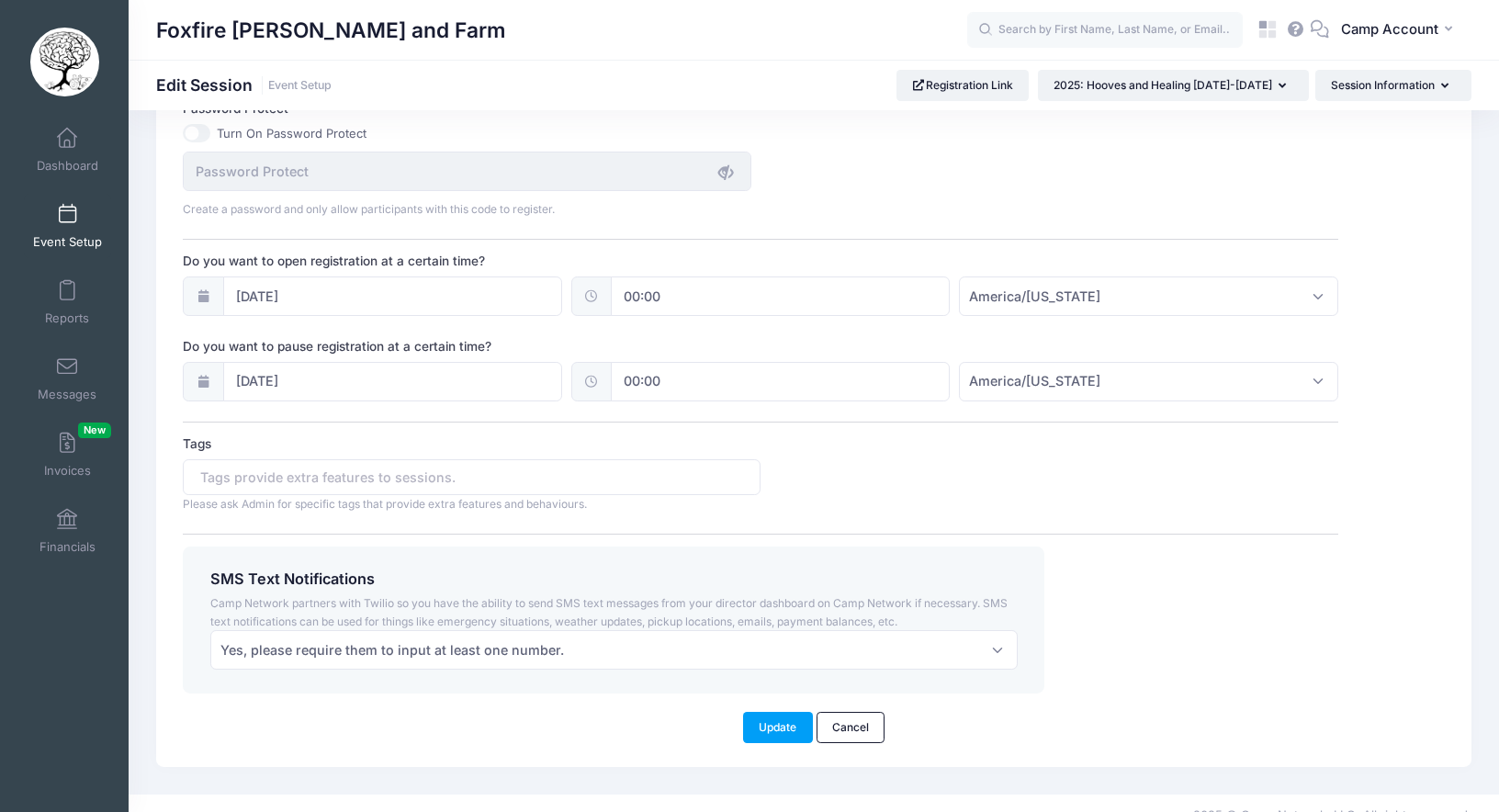
scroll to position [1332, 0]
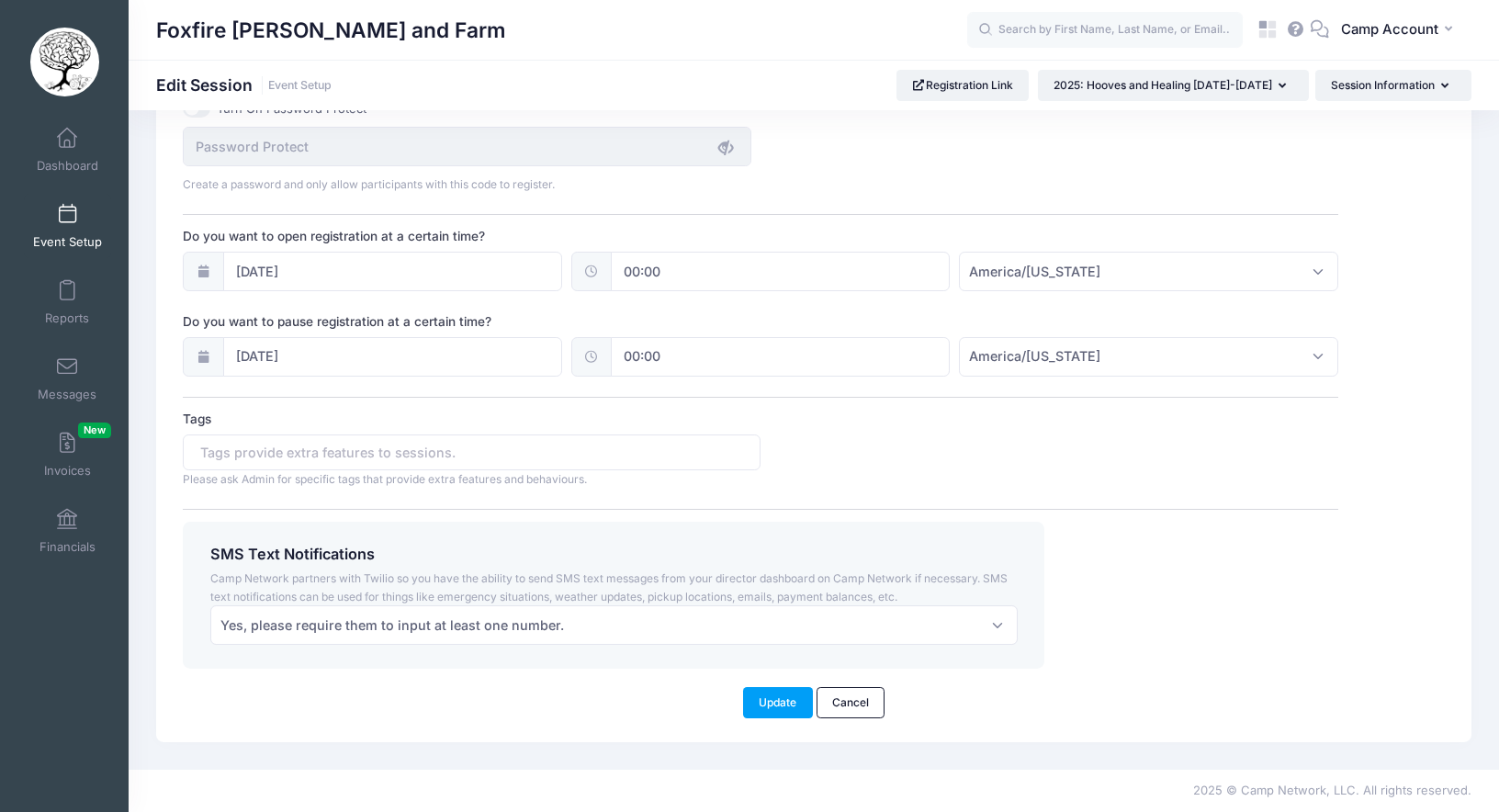
click at [75, 239] on span "Event Setup" at bounding box center [67, 242] width 69 height 16
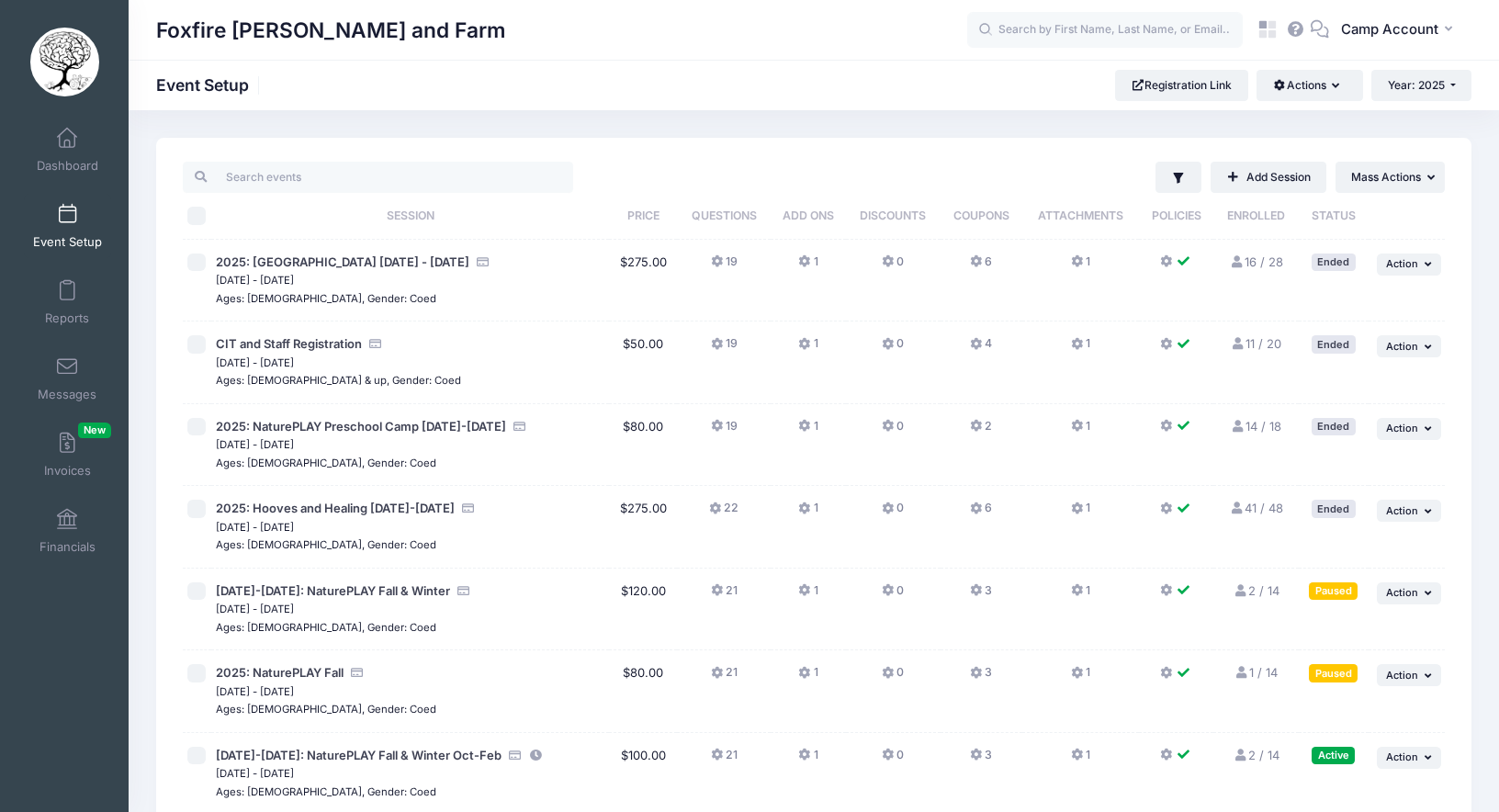
click at [1272, 509] on link "41 / 48 Full" at bounding box center [1256, 508] width 53 height 15
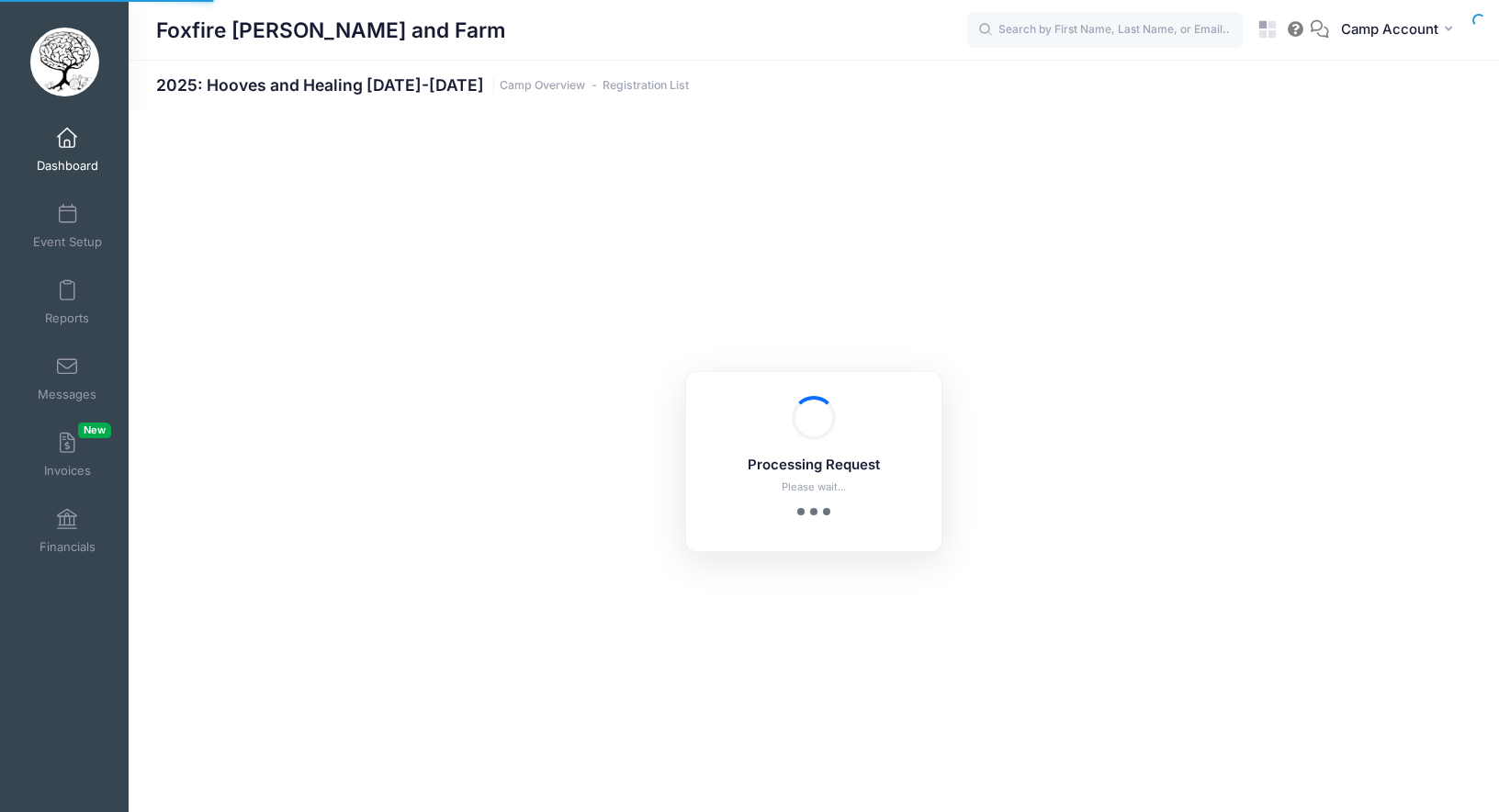
select select "10"
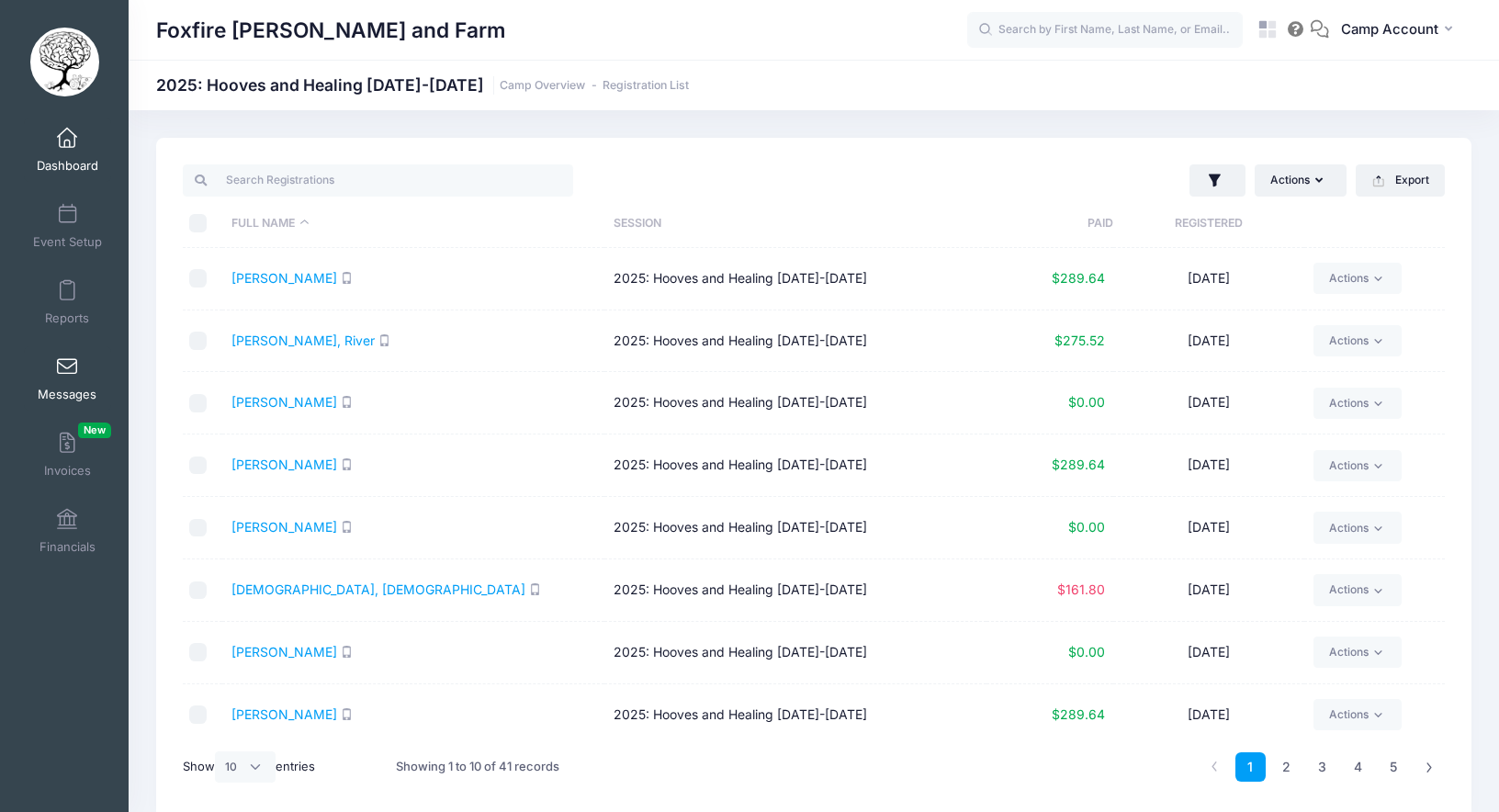
click at [96, 376] on link "Messages" at bounding box center [67, 378] width 87 height 64
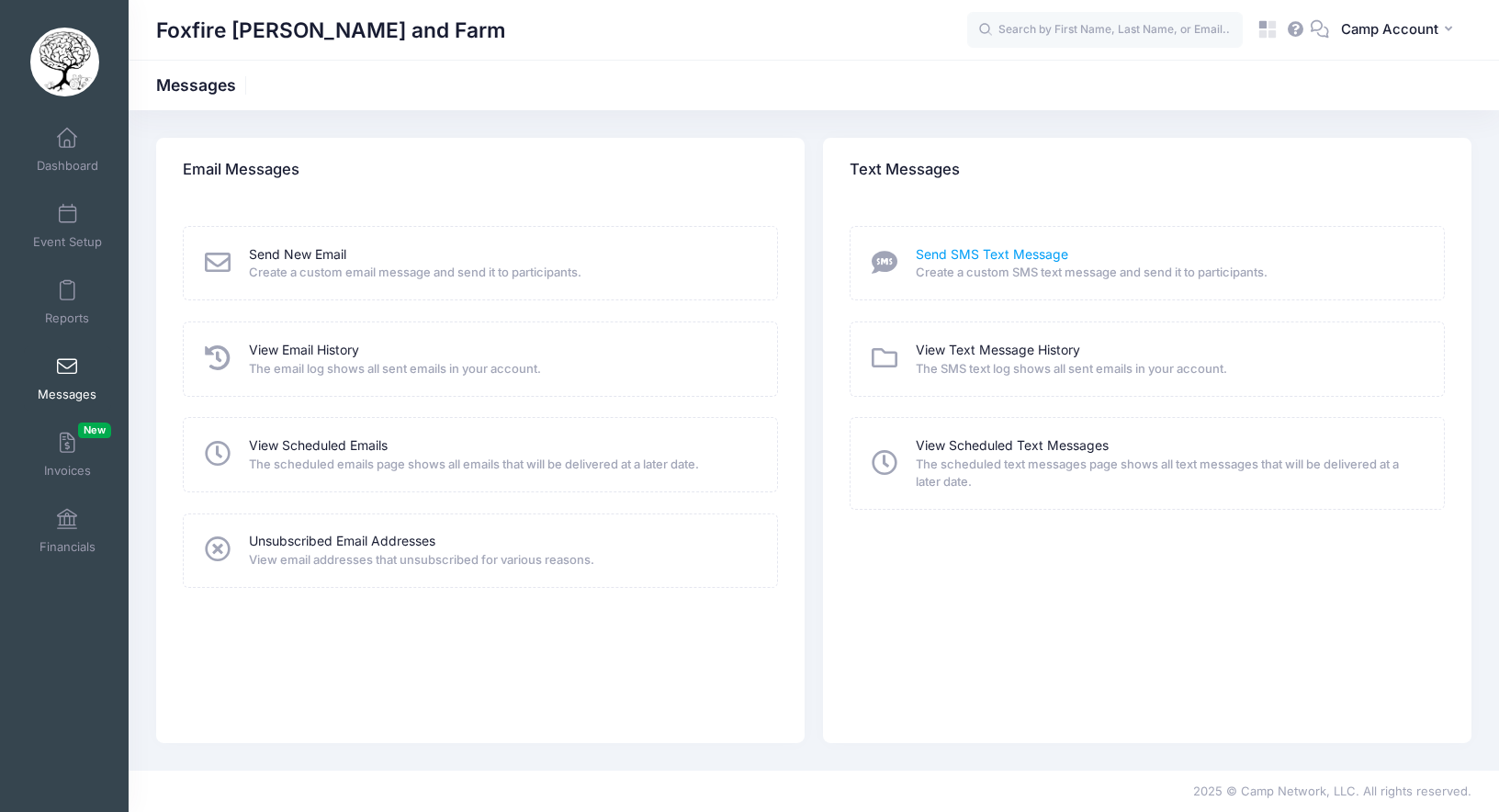
click at [989, 251] on link "Send SMS Text Message" at bounding box center [992, 254] width 152 height 19
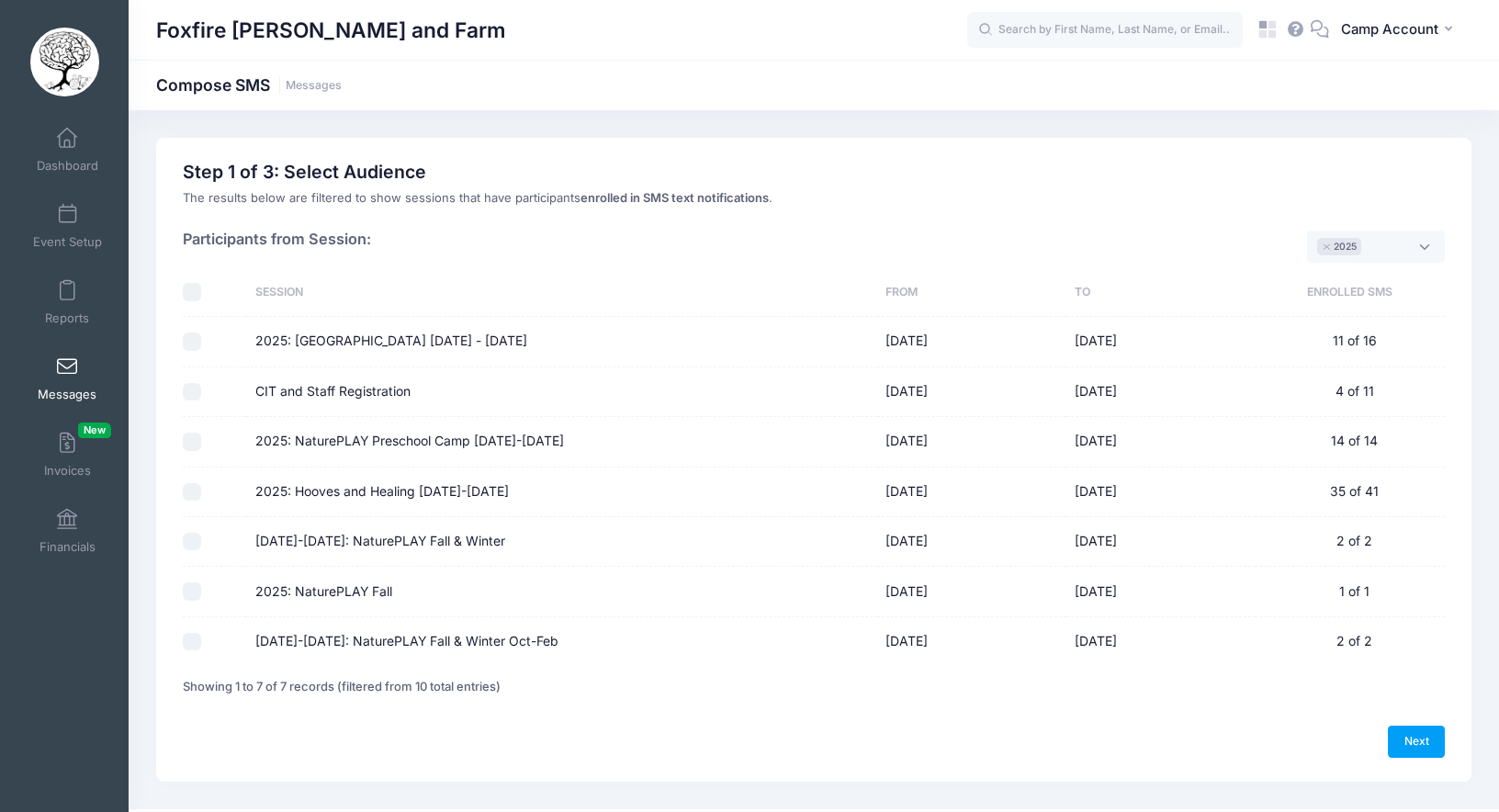
click at [1362, 493] on td "35 of 41" at bounding box center [1351, 492] width 189 height 49
drag, startPoint x: 1394, startPoint y: 496, endPoint x: 1328, endPoint y: 475, distance: 69.3
click at [1328, 475] on td "35 of 41" at bounding box center [1351, 492] width 189 height 49
click at [78, 157] on link "Dashboard" at bounding box center [67, 149] width 87 height 64
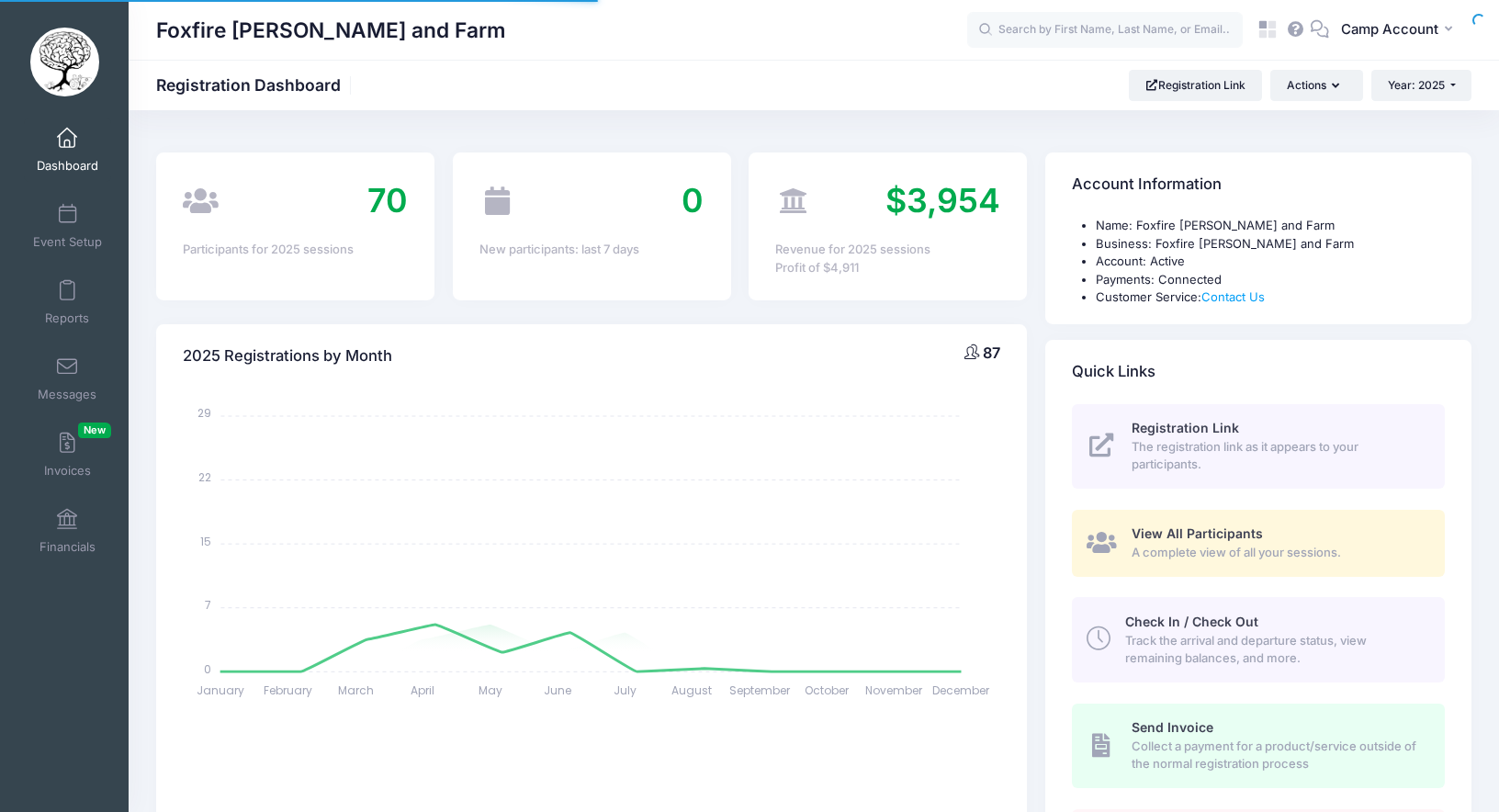
select select
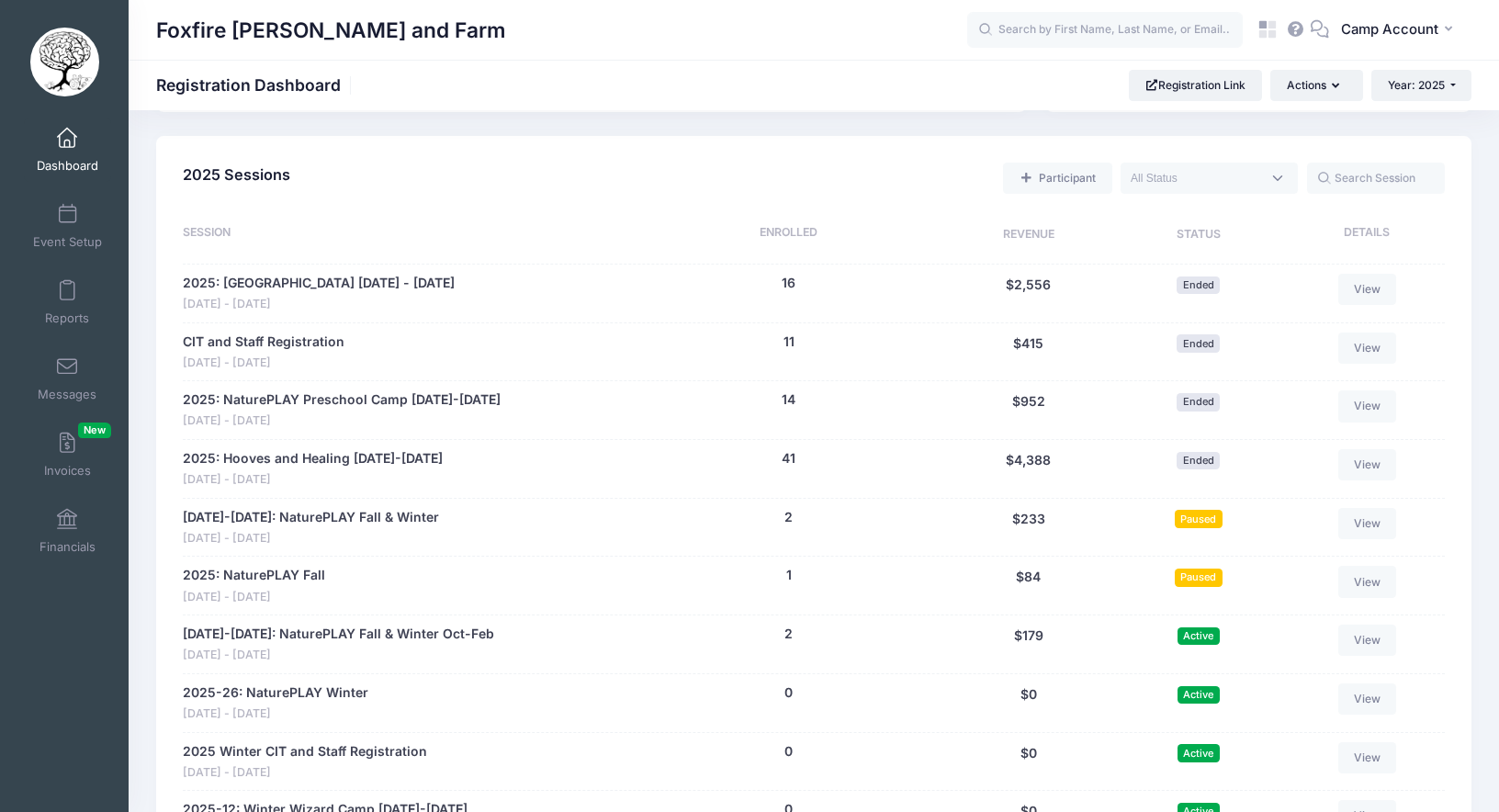
scroll to position [803, 0]
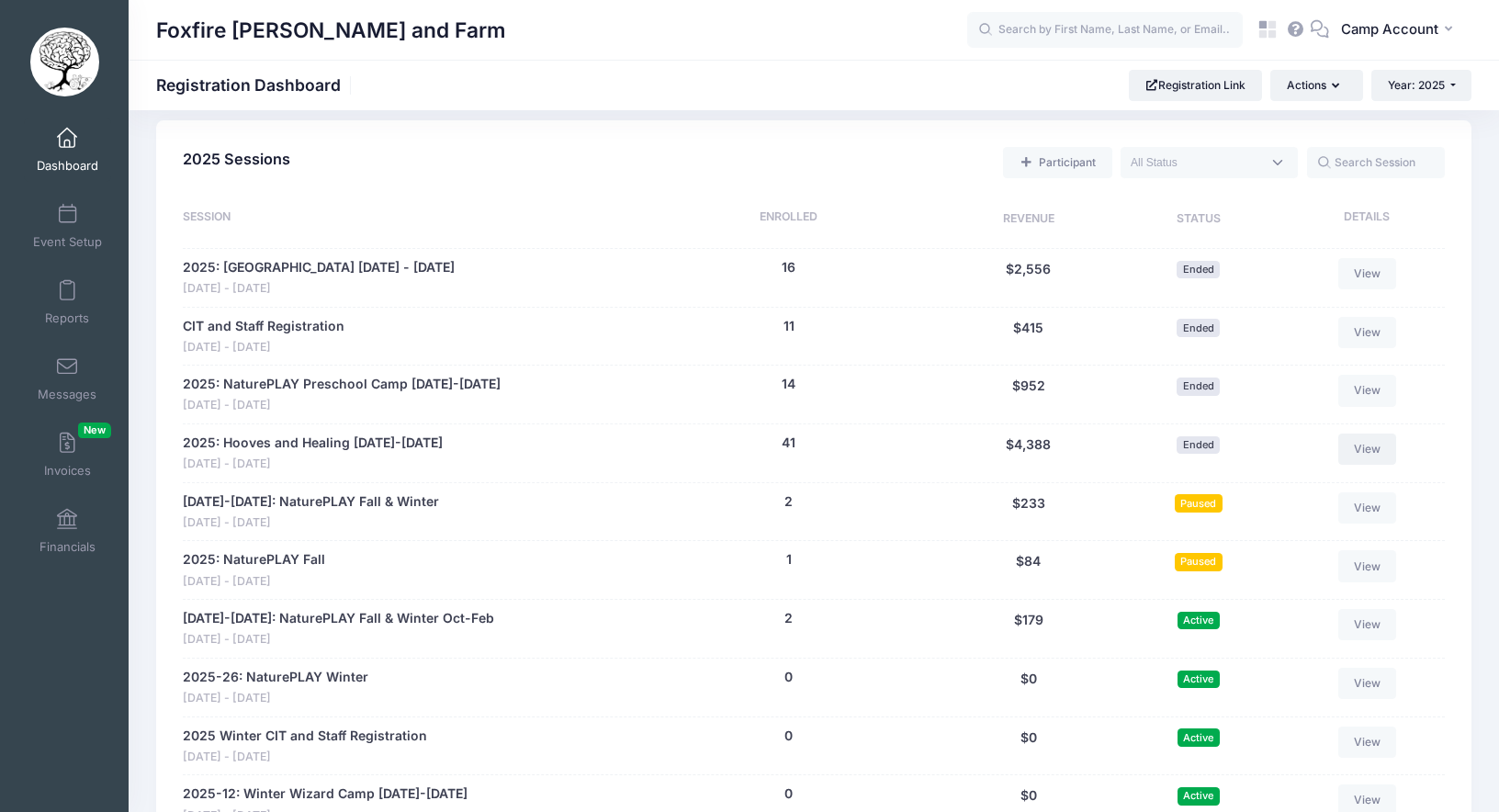
click at [1376, 450] on link "View" at bounding box center [1368, 449] width 59 height 31
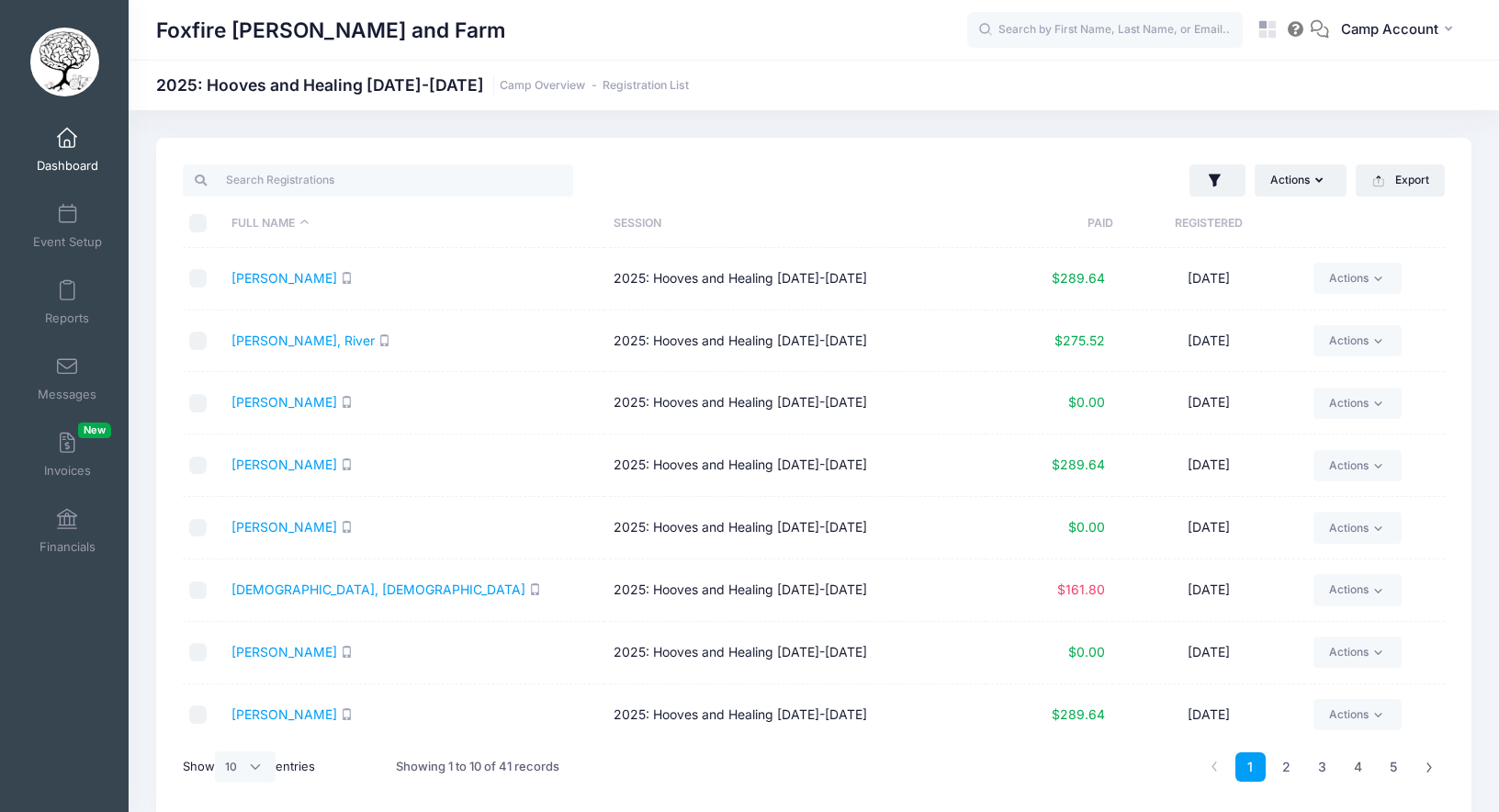
scroll to position [109, 0]
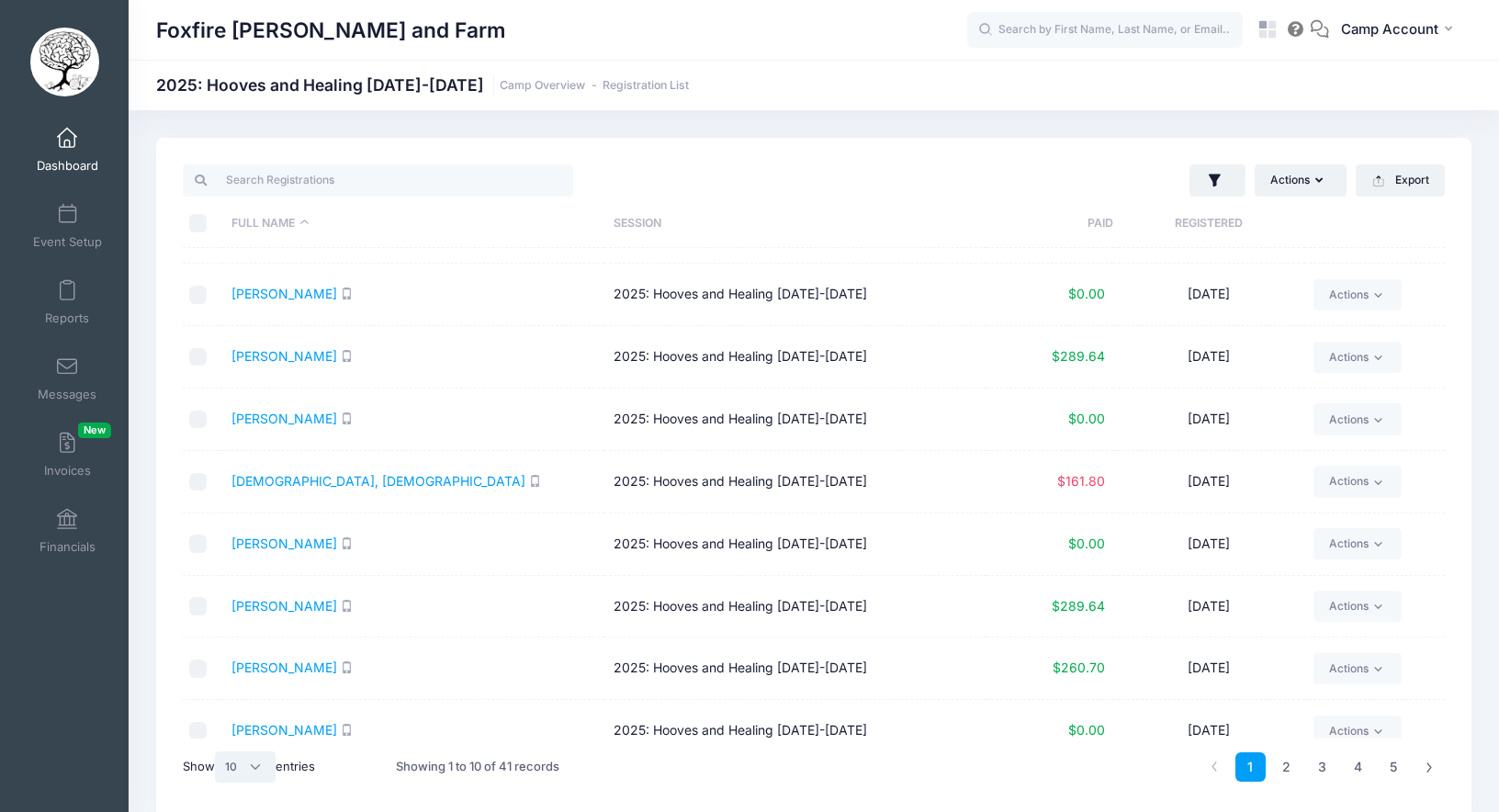
click at [268, 767] on select "All 10 25 50" at bounding box center [245, 767] width 61 height 31
select select "-1"
click at [218, 752] on select "All 10 25 50" at bounding box center [245, 767] width 61 height 31
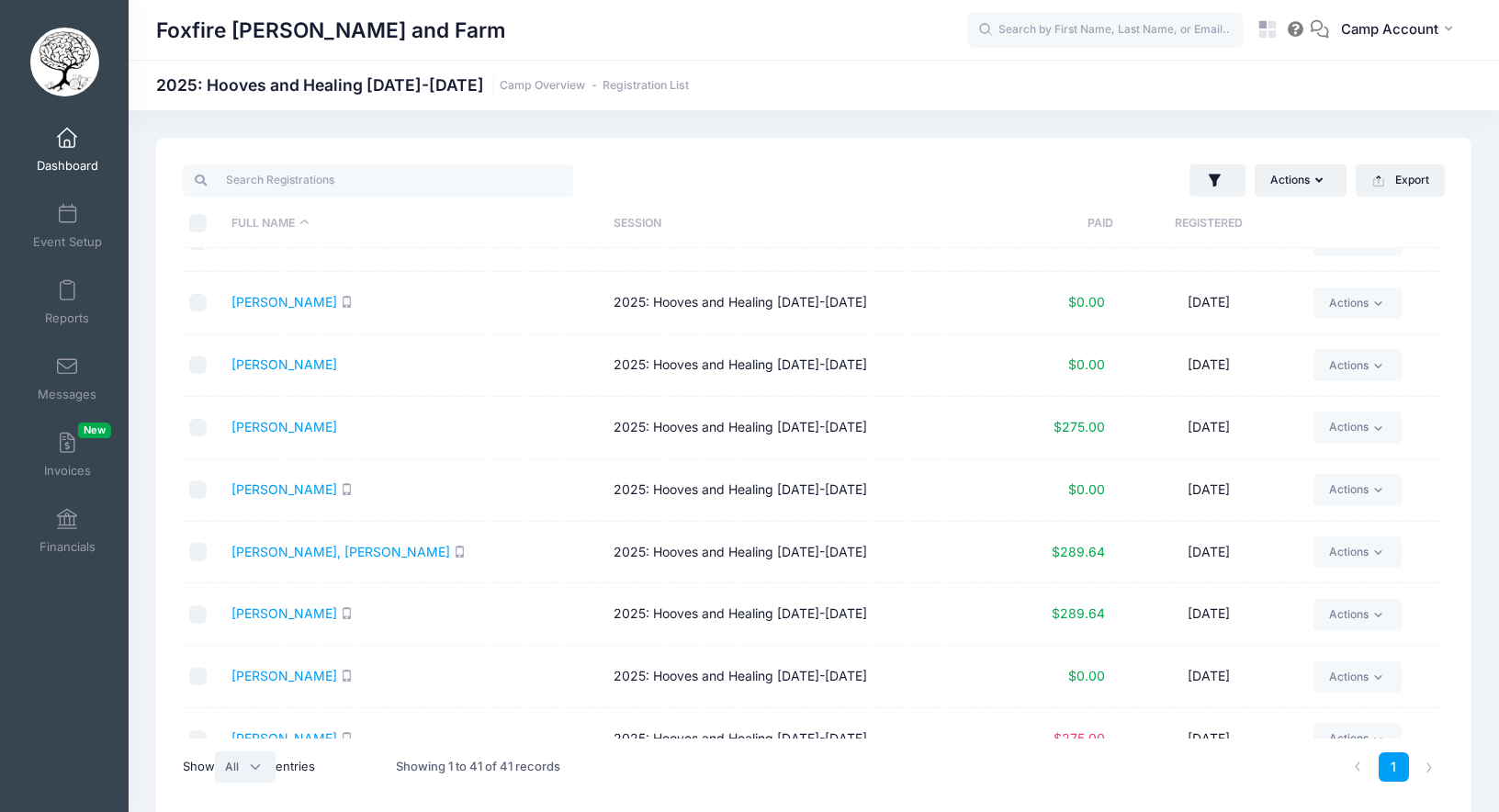
scroll to position [566, 0]
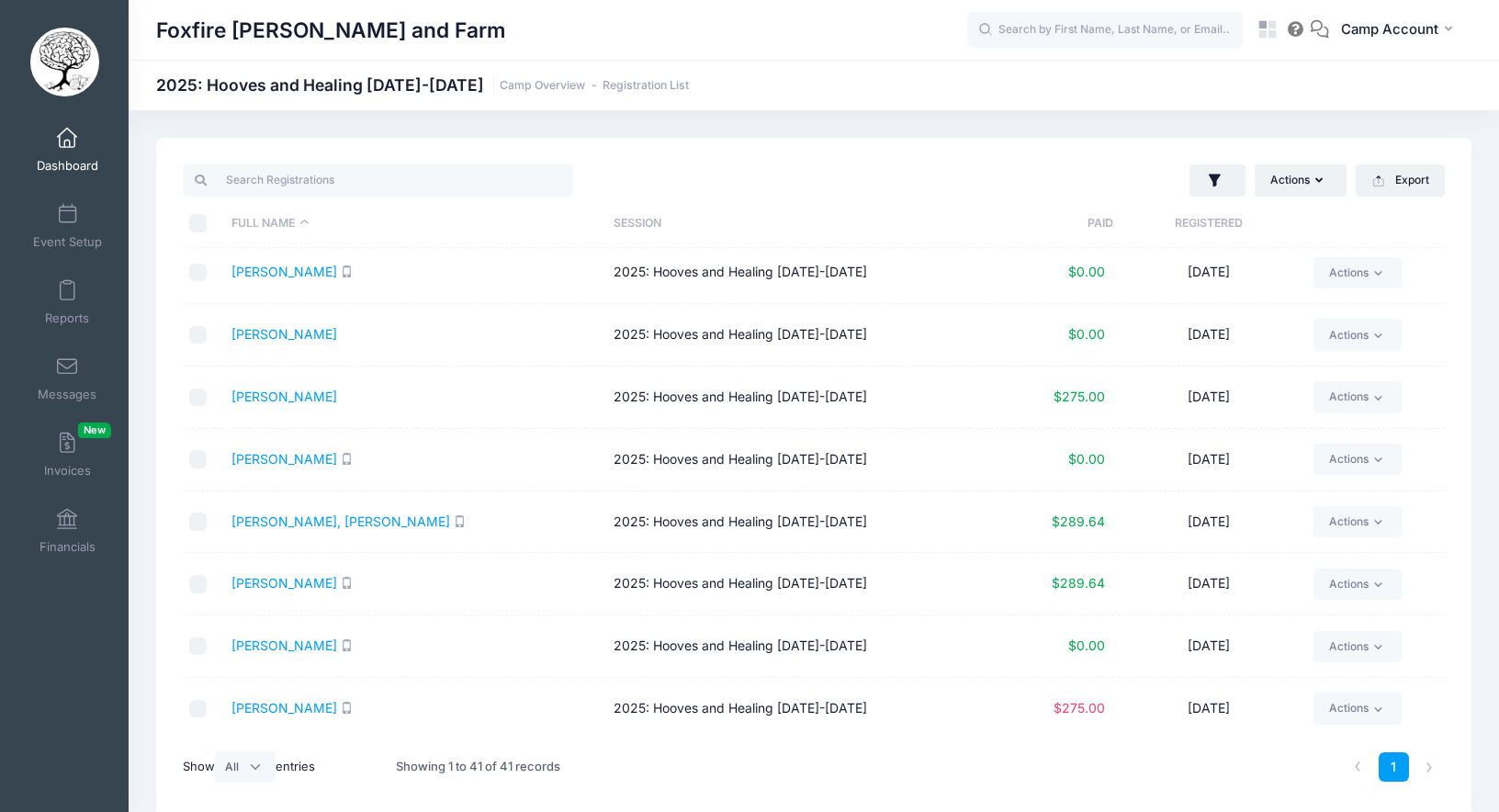
drag, startPoint x: 309, startPoint y: 337, endPoint x: 207, endPoint y: 3, distance: 349.2
click at [0, 0] on div "My Events Dashboard Reports" at bounding box center [749, 444] width 1499 height 889
drag, startPoint x: 304, startPoint y: 396, endPoint x: 264, endPoint y: 1, distance: 397.0
click at [0, 0] on div "My Events Dashboard Reports" at bounding box center [749, 444] width 1499 height 889
click at [85, 366] on link "Messages" at bounding box center [67, 378] width 87 height 64
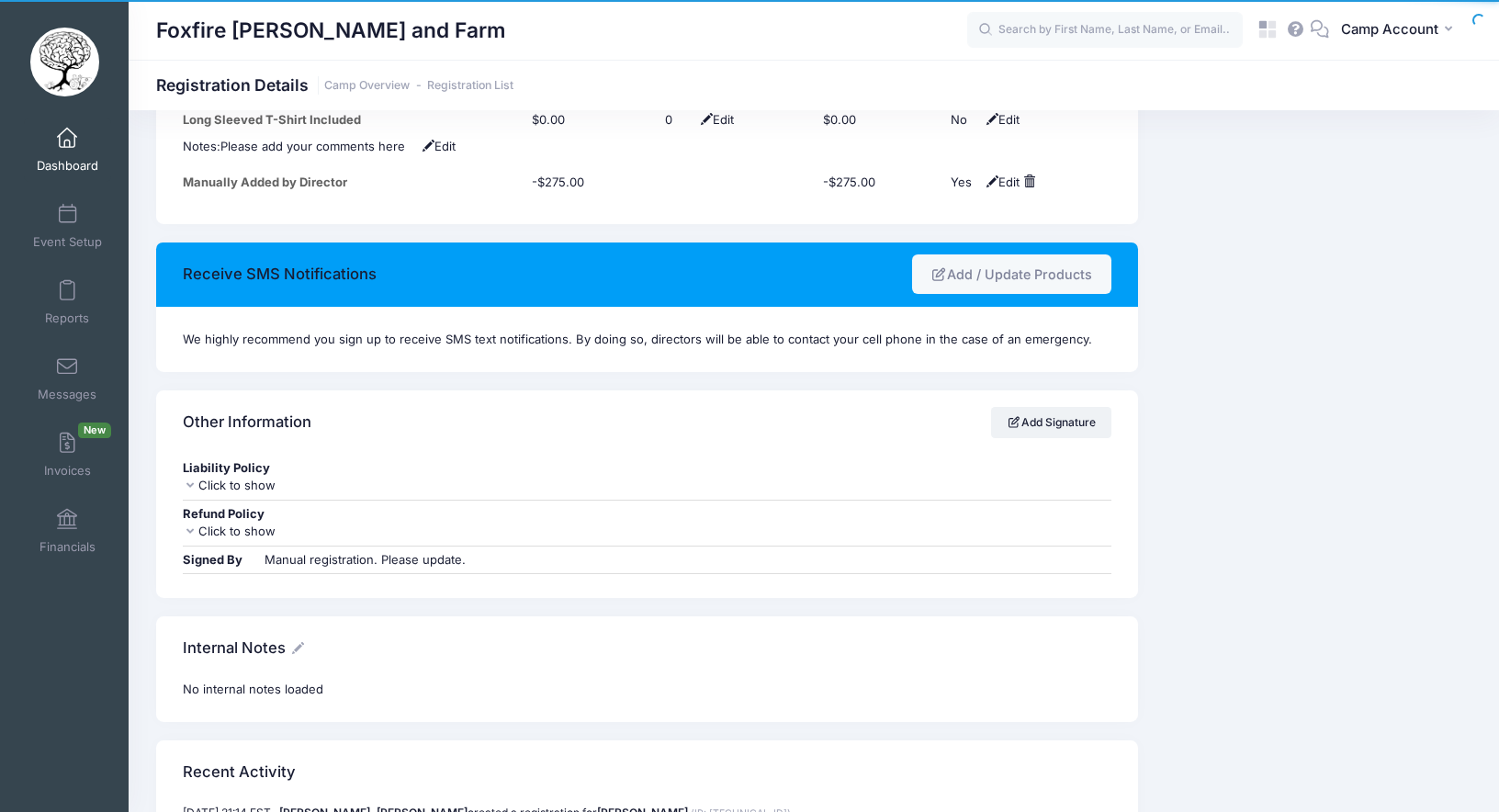
scroll to position [1871, 0]
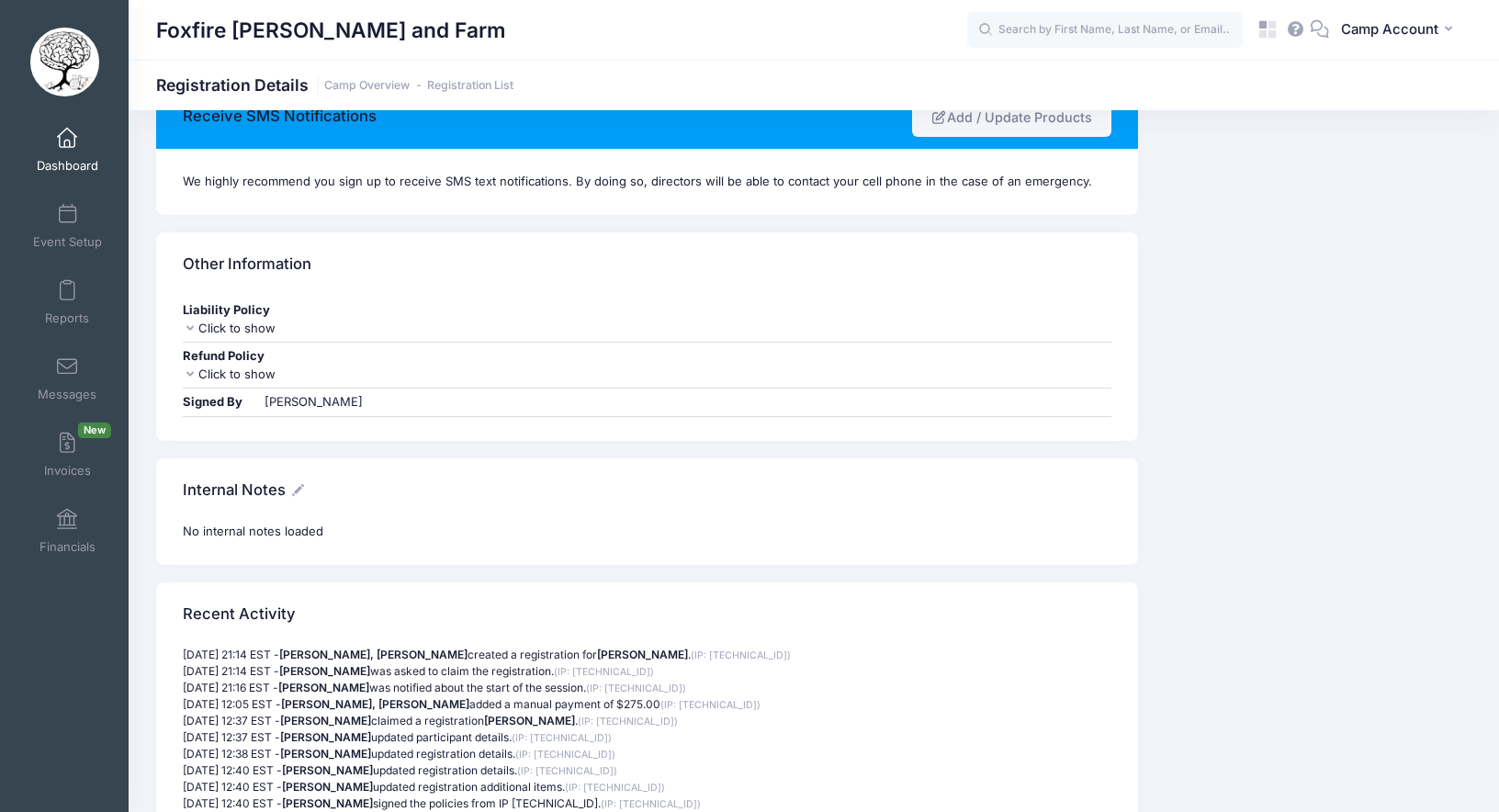
scroll to position [1969, 0]
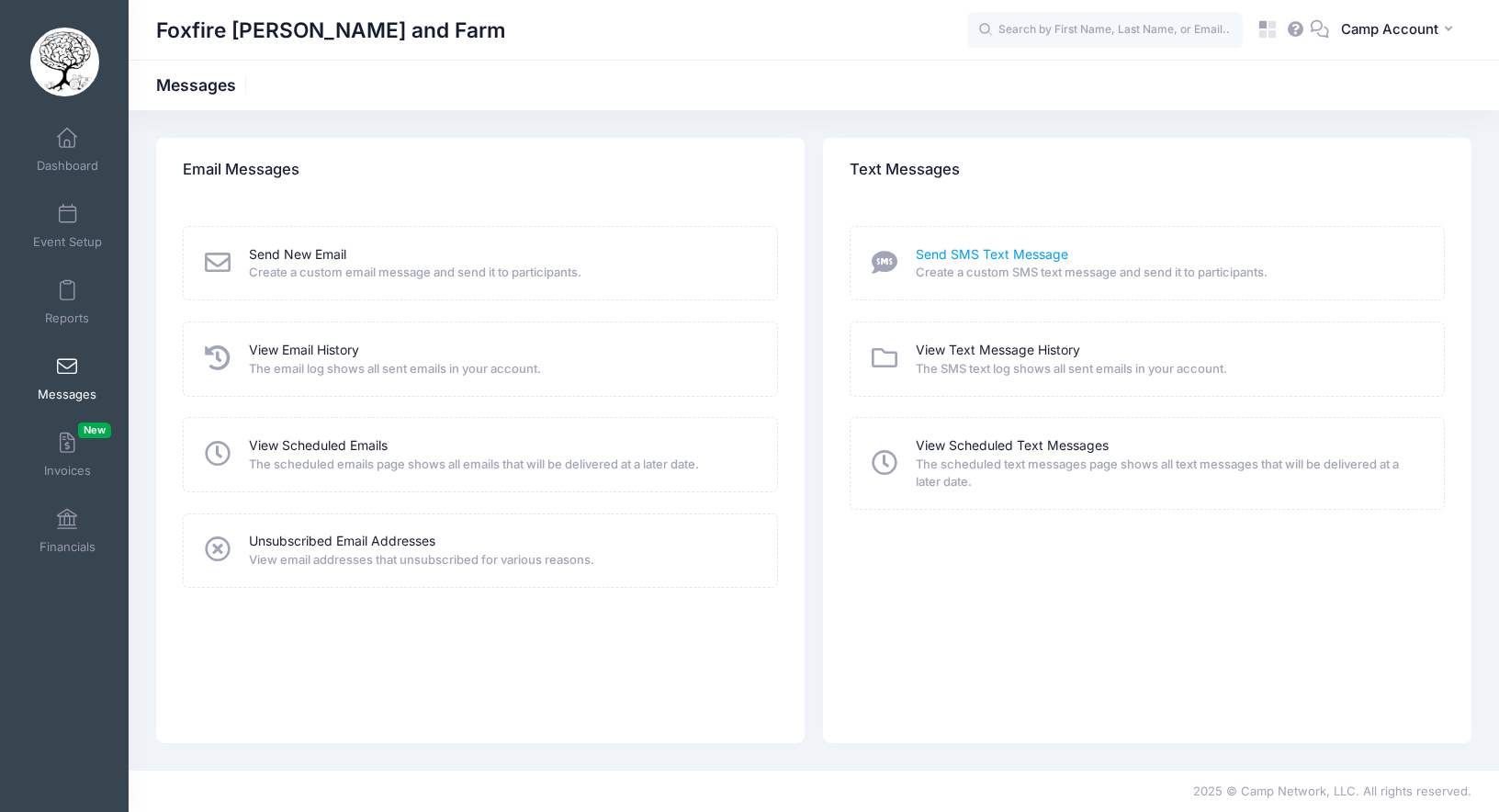
click at [944, 252] on link "Send SMS Text Message" at bounding box center [992, 254] width 152 height 19
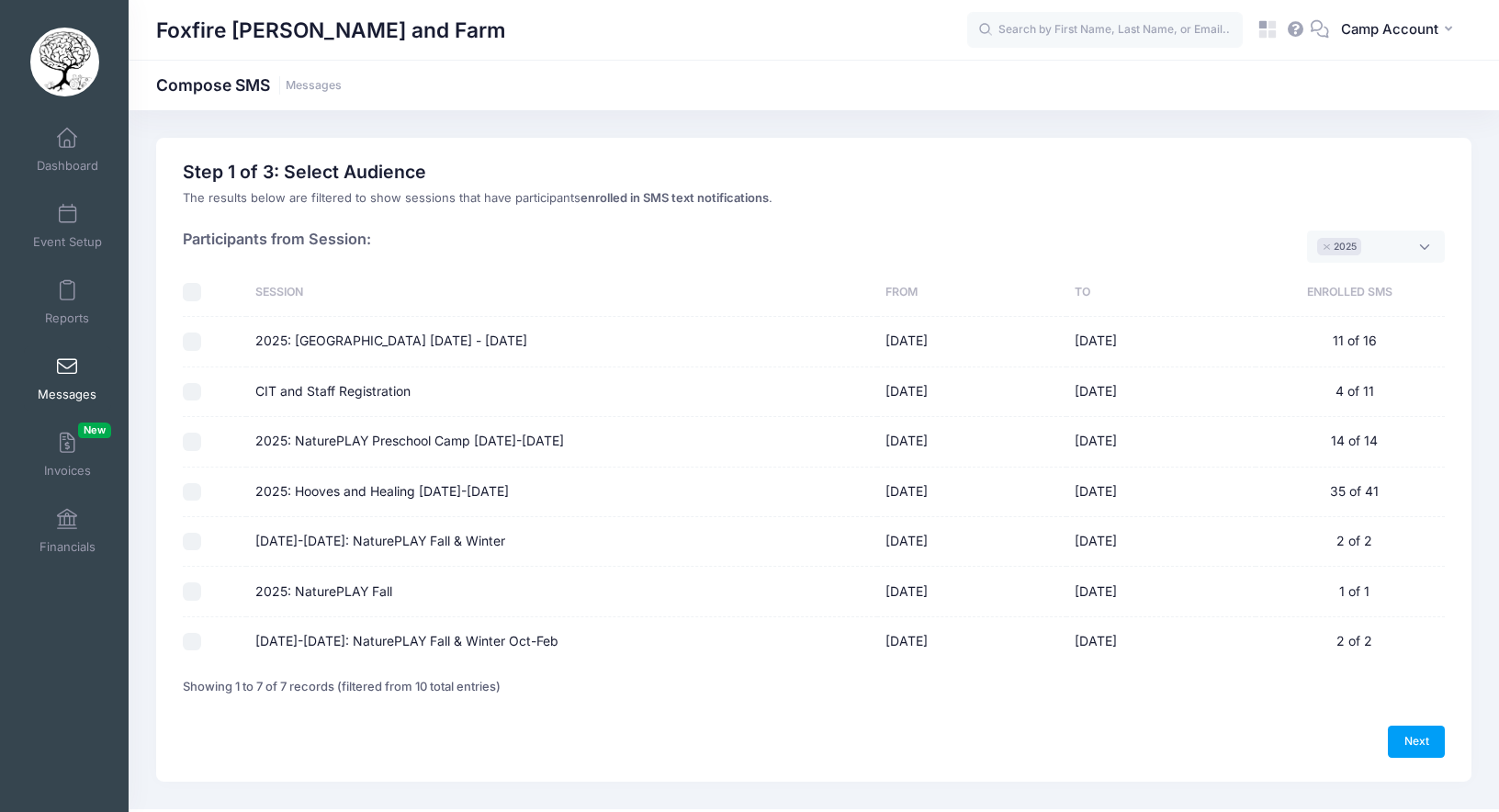
click at [199, 492] on input "2025: Hooves and Healing July 21-25th" at bounding box center [191, 492] width 18 height 18
checkbox input "true"
click at [1409, 733] on link "Next" at bounding box center [1417, 740] width 57 height 31
select select "50"
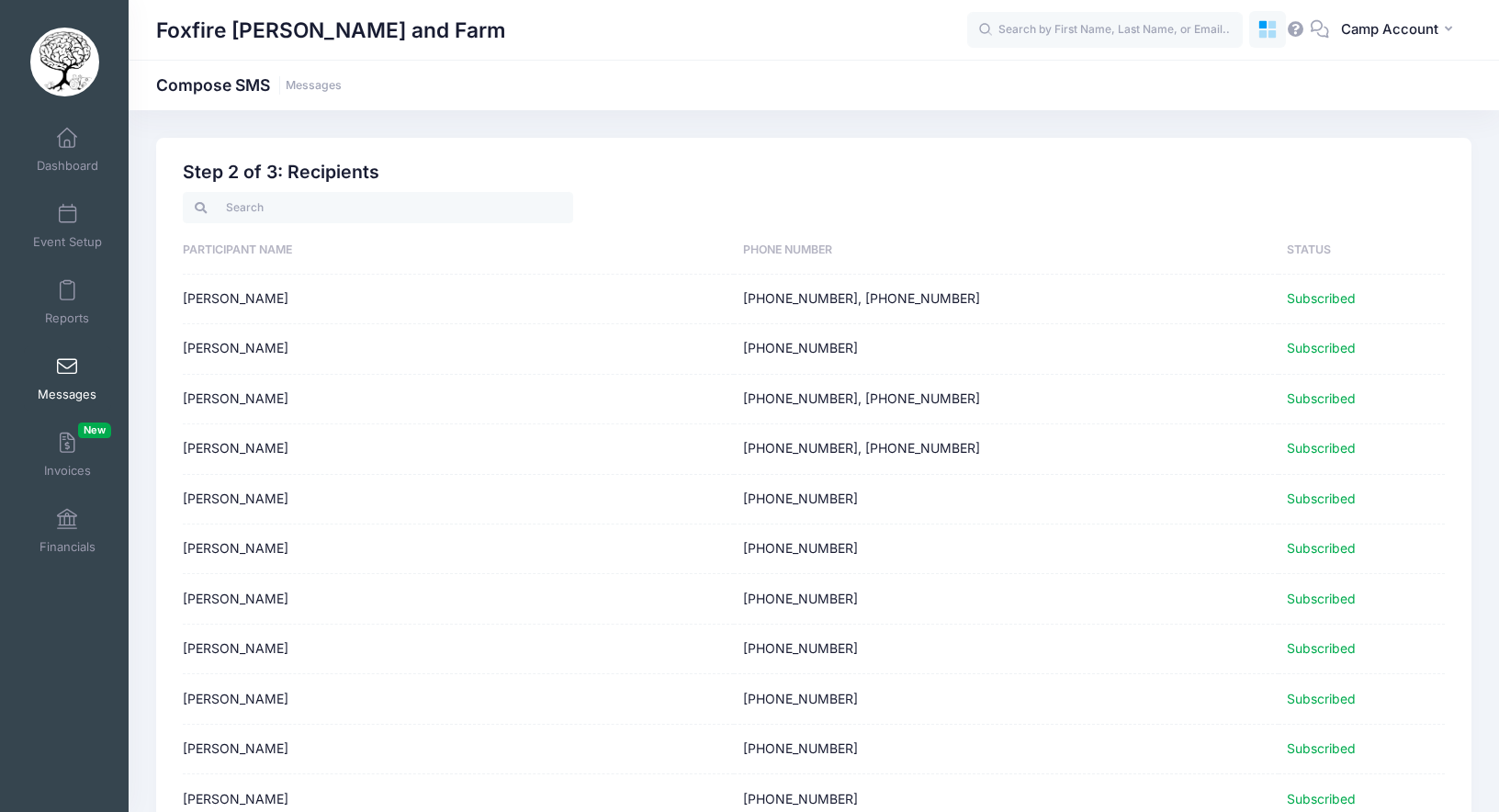
click at [1266, 29] on icon at bounding box center [1268, 29] width 21 height 21
